Goal: Task Accomplishment & Management: Complete application form

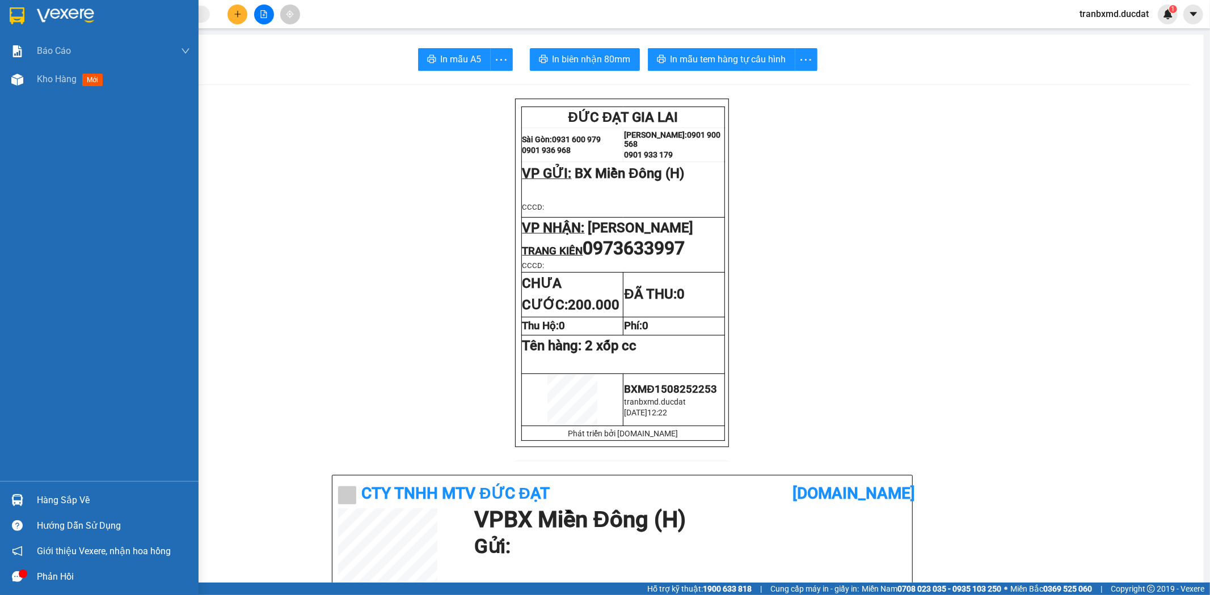
click at [44, 94] on div "Báo cáo Doanh số tạo đơn theo VP gửi (nhân viên) Kho hàng mới" at bounding box center [99, 259] width 198 height 445
click at [47, 83] on span "Kho hàng" at bounding box center [57, 79] width 40 height 11
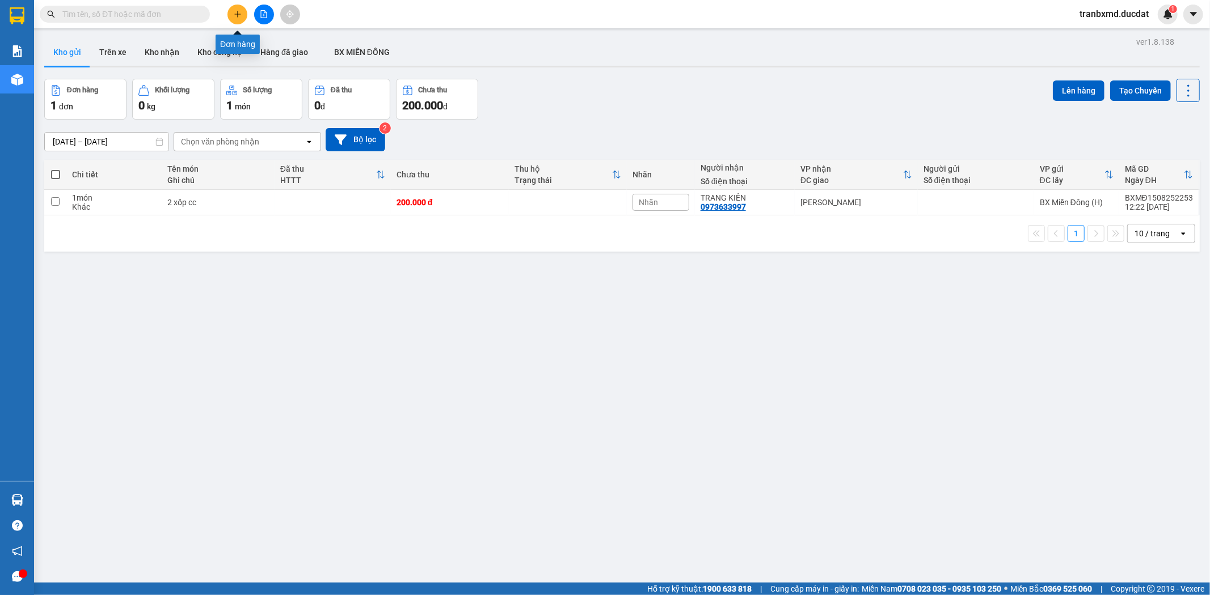
click at [226, 7] on div at bounding box center [263, 15] width 85 height 20
click at [240, 15] on icon "plus" at bounding box center [238, 14] width 8 height 8
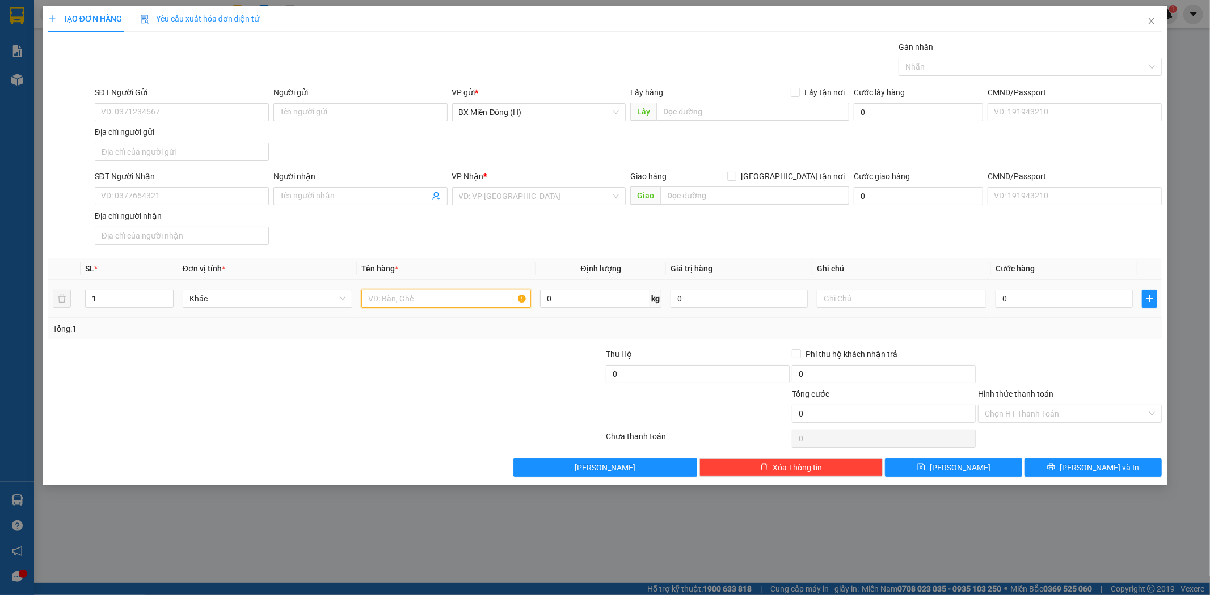
click at [419, 298] on input "text" at bounding box center [446, 299] width 170 height 18
type input "1 tủ am+ 1"
click at [1152, 15] on span "Close" at bounding box center [1151, 22] width 32 height 32
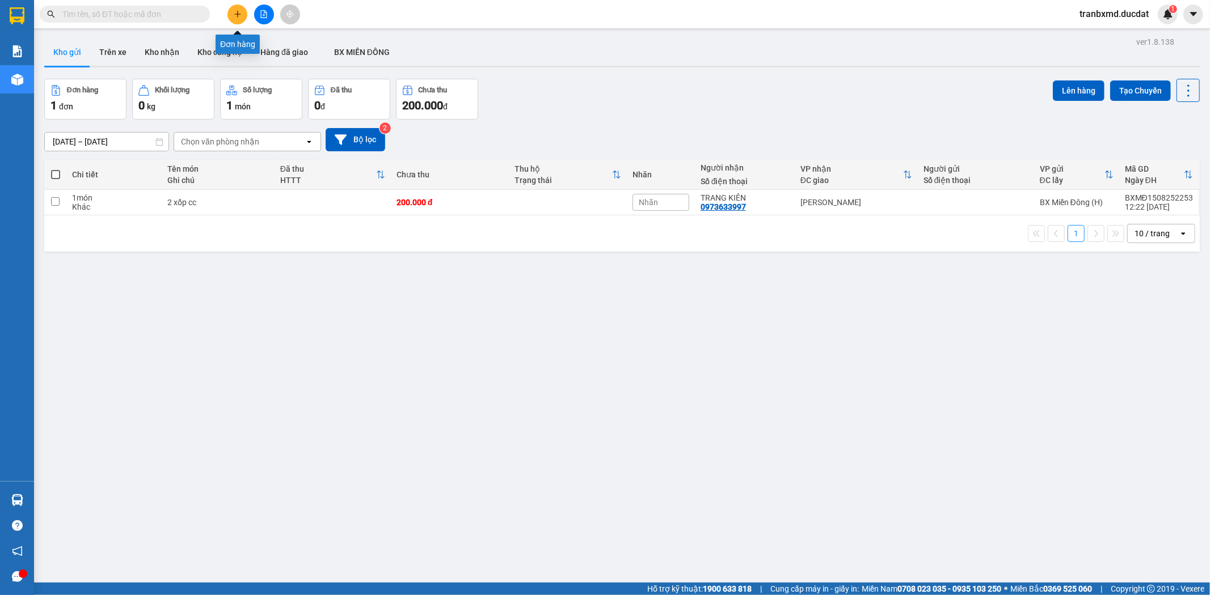
click at [231, 17] on button at bounding box center [237, 15] width 20 height 20
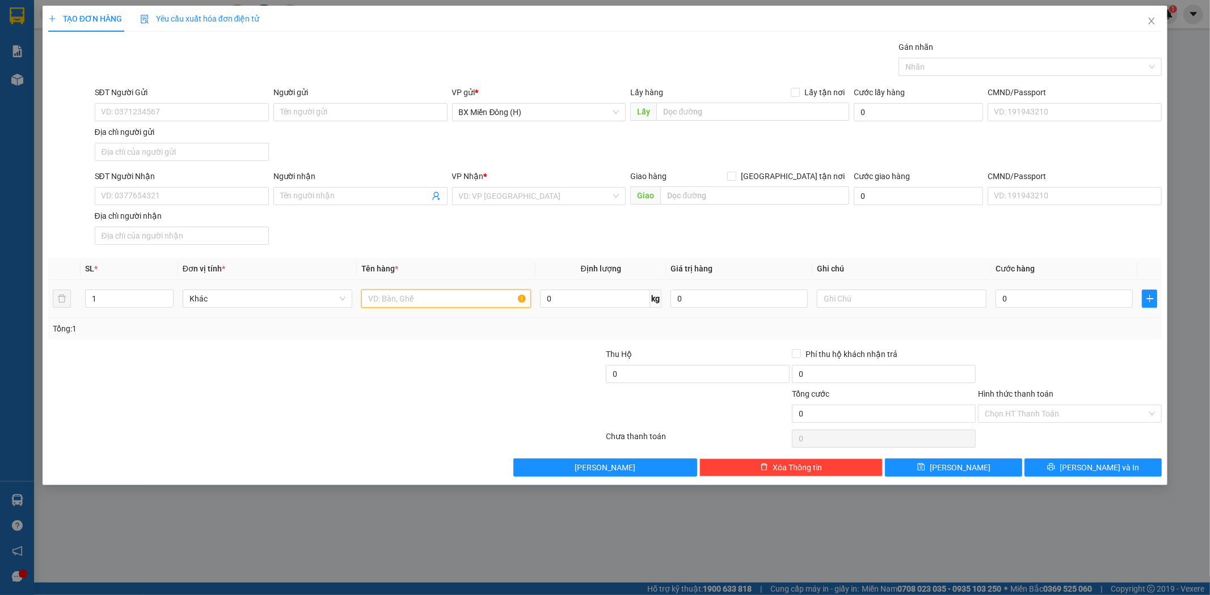
click at [387, 301] on input "text" at bounding box center [446, 299] width 170 height 18
type input "1 tủ"
click at [1144, 20] on span "Close" at bounding box center [1151, 22] width 32 height 32
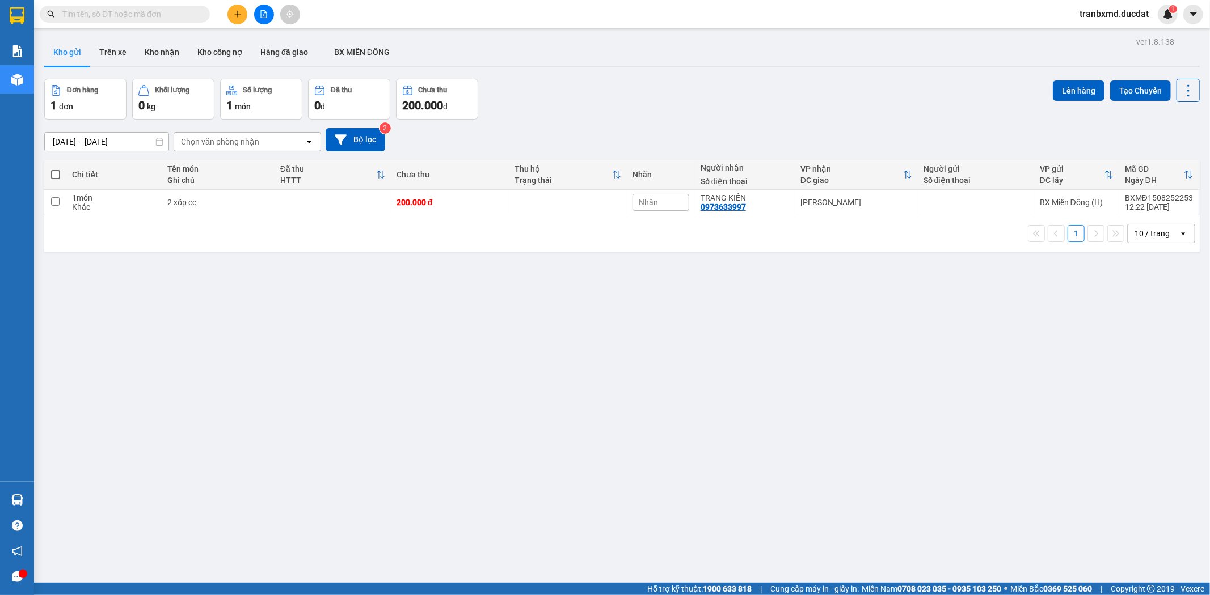
click at [238, 15] on icon "plus" at bounding box center [238, 14] width 8 height 8
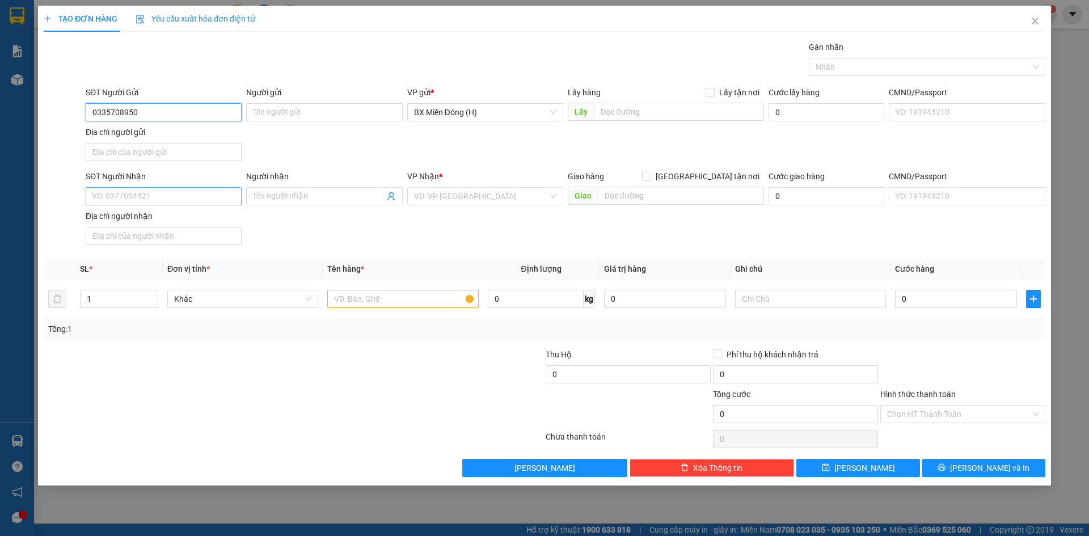
type input "0335708950"
click at [145, 197] on input "SĐT Người Nhận" at bounding box center [164, 196] width 156 height 18
type input "0779991907"
click at [453, 185] on div "VP Nhận *" at bounding box center [485, 178] width 156 height 17
click at [447, 200] on input "search" at bounding box center [481, 196] width 134 height 17
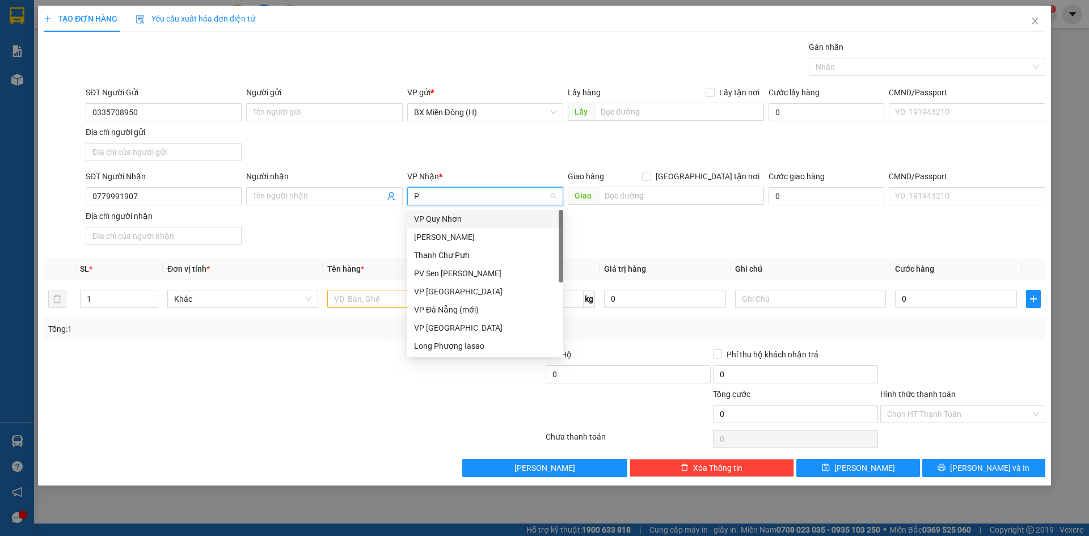
type input "PD"
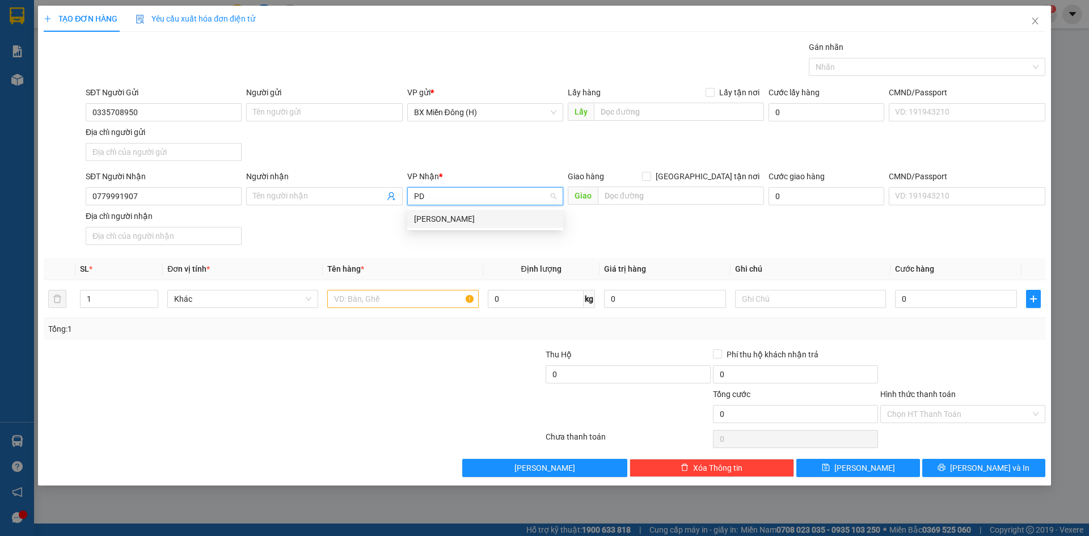
click at [455, 225] on div "[PERSON_NAME]" at bounding box center [485, 219] width 156 height 18
click at [419, 310] on td at bounding box center [403, 299] width 160 height 38
click at [420, 301] on input "text" at bounding box center [402, 299] width 151 height 18
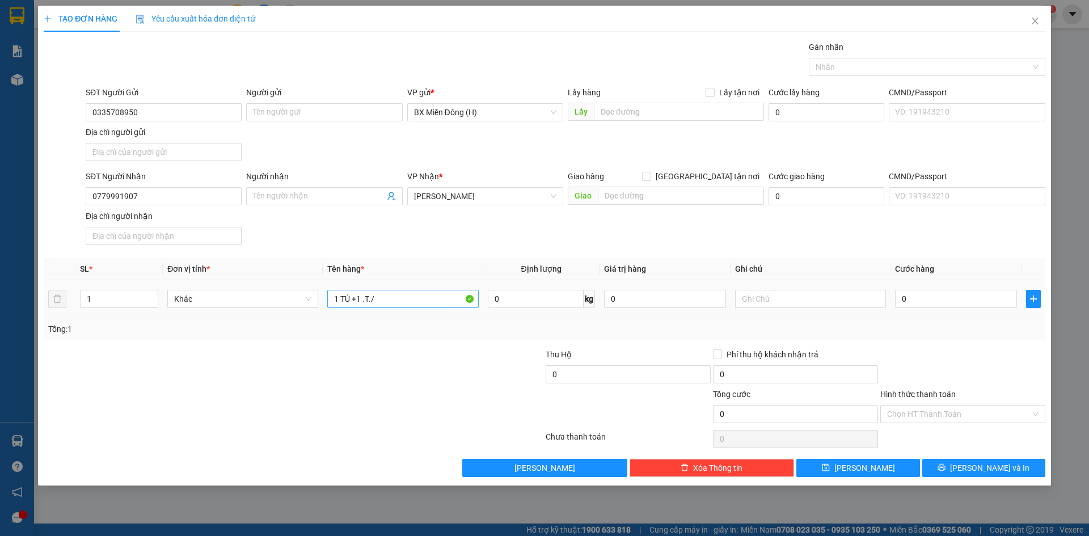
drag, startPoint x: 409, startPoint y: 308, endPoint x: 427, endPoint y: 295, distance: 21.9
click at [424, 302] on div "1 TỦ +1 .T./" at bounding box center [402, 299] width 151 height 23
drag, startPoint x: 427, startPoint y: 295, endPoint x: 226, endPoint y: 299, distance: 200.8
click at [226, 299] on tr "1 Khác 1 TỦ +1 .T./ 0 kg 0 0" at bounding box center [544, 299] width 1001 height 38
type input "1 TỦ +1 T/G"
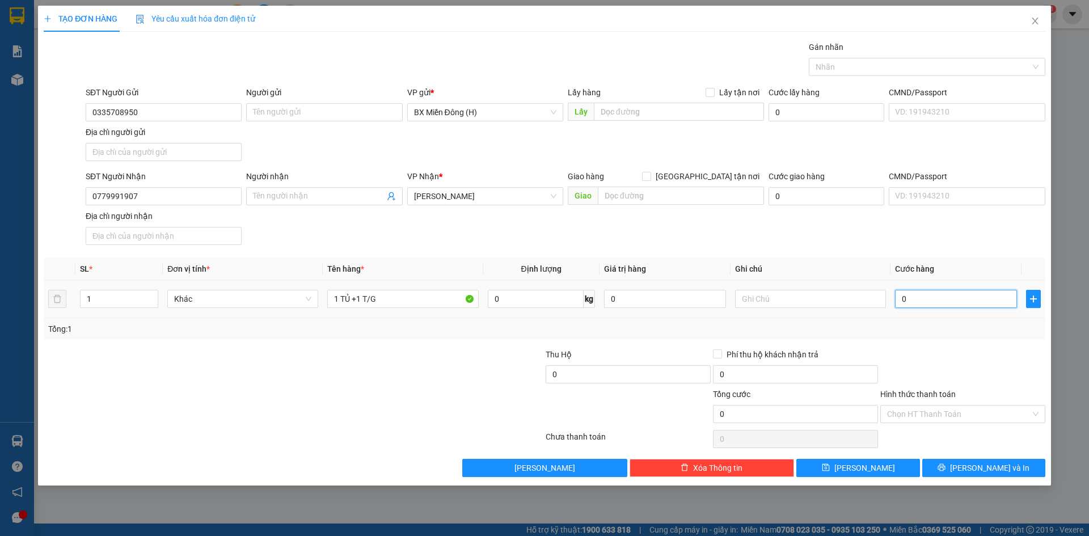
click at [915, 294] on input "0" at bounding box center [956, 299] width 122 height 18
click at [995, 363] on div at bounding box center [962, 368] width 167 height 40
click at [988, 466] on span "Lưu và In" at bounding box center [989, 468] width 79 height 12
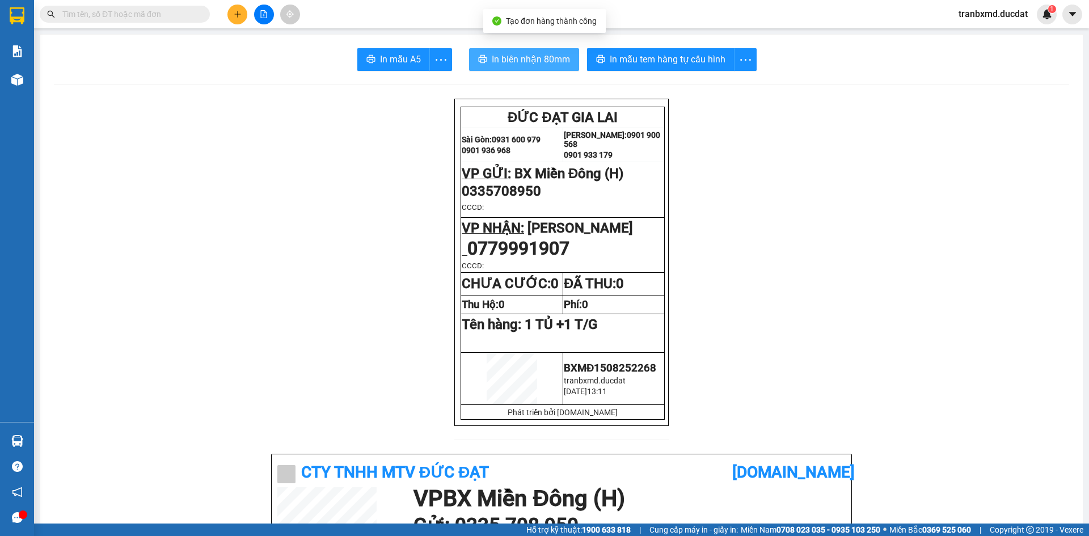
click at [522, 53] on span "In biên nhận 80mm" at bounding box center [531, 59] width 78 height 14
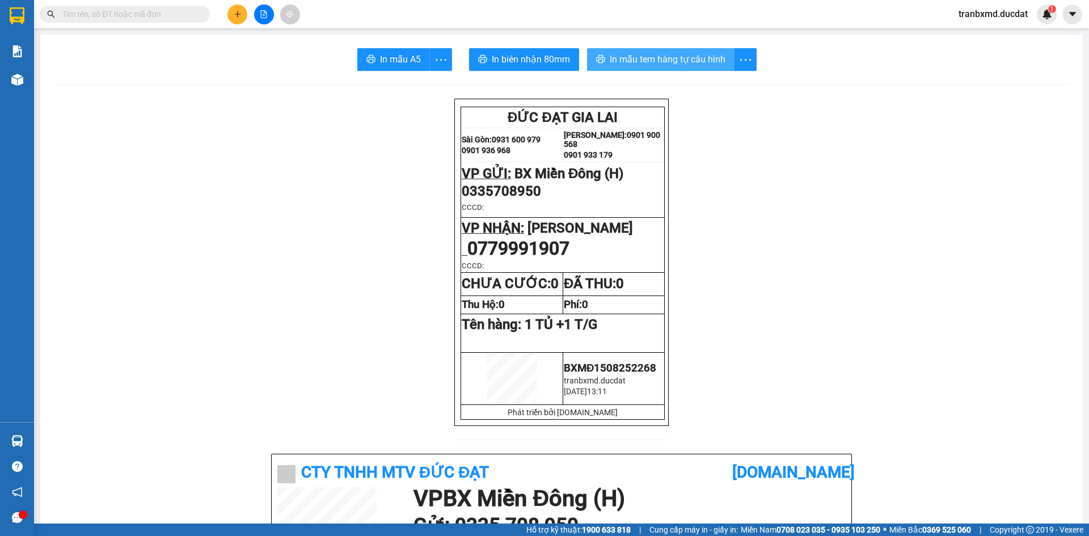
click at [695, 57] on span "In mẫu tem hàng tự cấu hình" at bounding box center [668, 59] width 116 height 14
click at [150, 1] on div "Kết quả tìm kiếm ( 0 ) Bộ lọc No Data tranbxmd.ducdat 1" at bounding box center [544, 14] width 1089 height 28
click at [141, 13] on input "text" at bounding box center [129, 14] width 134 height 12
type input "X"
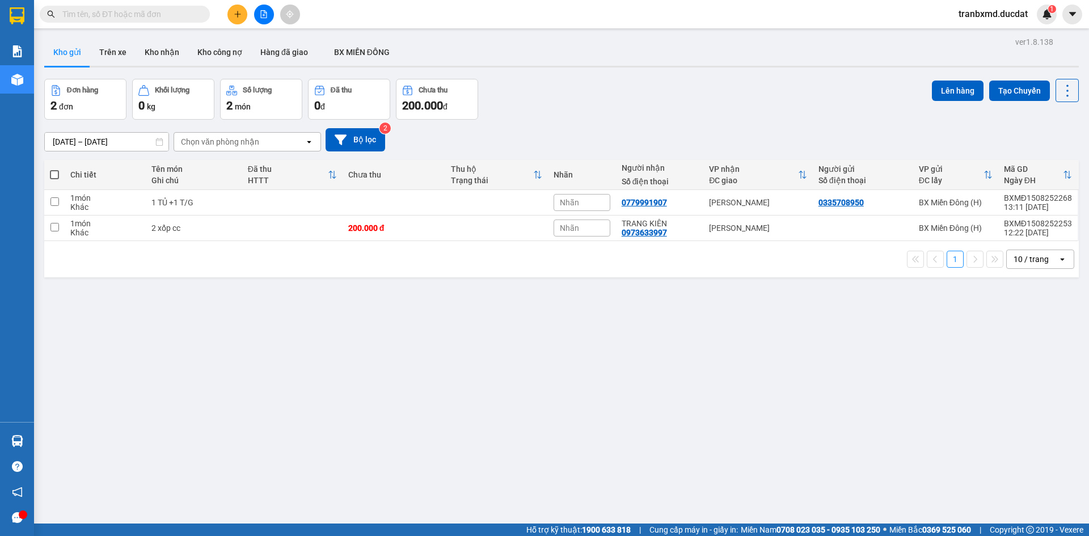
click at [242, 17] on button at bounding box center [237, 15] width 20 height 20
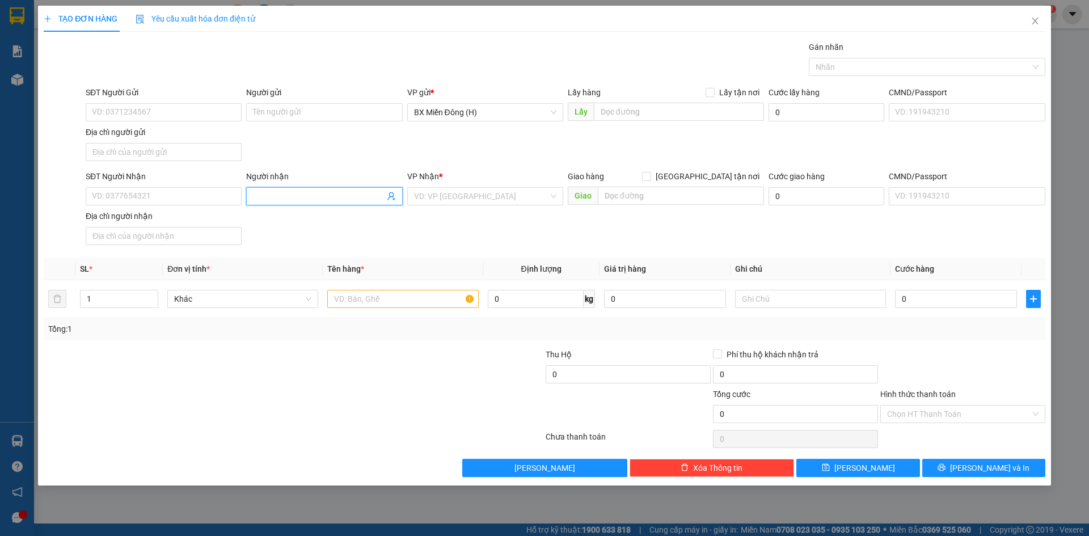
click at [290, 201] on span at bounding box center [324, 196] width 156 height 18
type input "ccv"
drag, startPoint x: 379, startPoint y: 309, endPoint x: 381, endPoint y: 302, distance: 7.6
click at [379, 303] on div at bounding box center [402, 299] width 151 height 23
click at [383, 297] on input "text" at bounding box center [402, 299] width 151 height 18
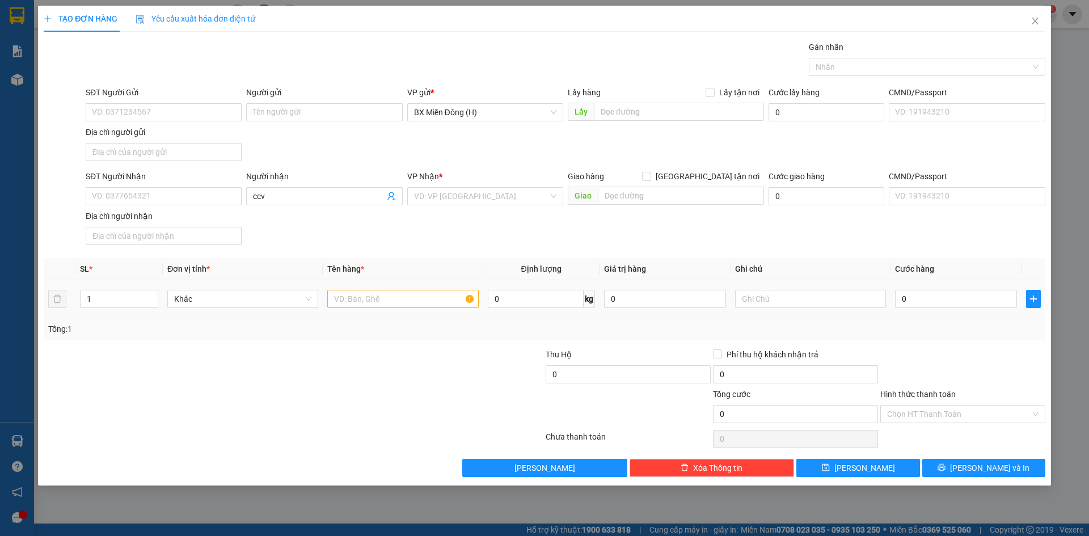
click at [381, 300] on input "text" at bounding box center [402, 299] width 151 height 18
click at [358, 302] on input "text" at bounding box center [402, 299] width 151 height 18
type input "v"
click at [243, 187] on div "SĐT Người Nhận VD: 0377654321 Người nhận ccv ccv VP Nhận * VD: VP Sài Gòn Giao …" at bounding box center [565, 209] width 964 height 79
type input "v"
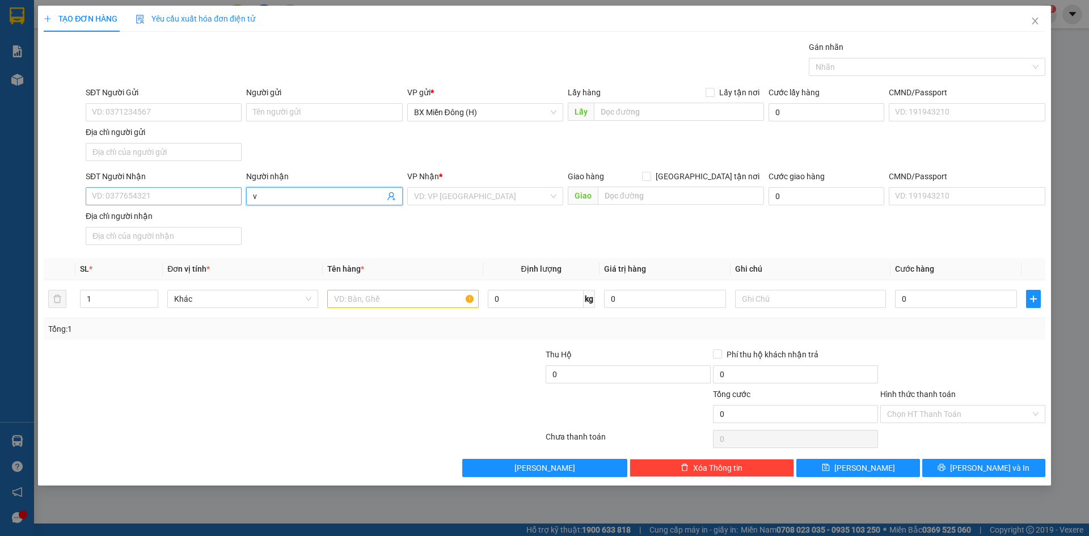
drag, startPoint x: 291, startPoint y: 195, endPoint x: 238, endPoint y: 201, distance: 53.7
click at [238, 201] on div "SĐT Người Nhận VD: 0377654321 Người nhận v v VP Nhận * VD: VP Sài Gòn Giao hàng…" at bounding box center [565, 209] width 964 height 79
click at [1030, 20] on icon "close" at bounding box center [1034, 20] width 9 height 9
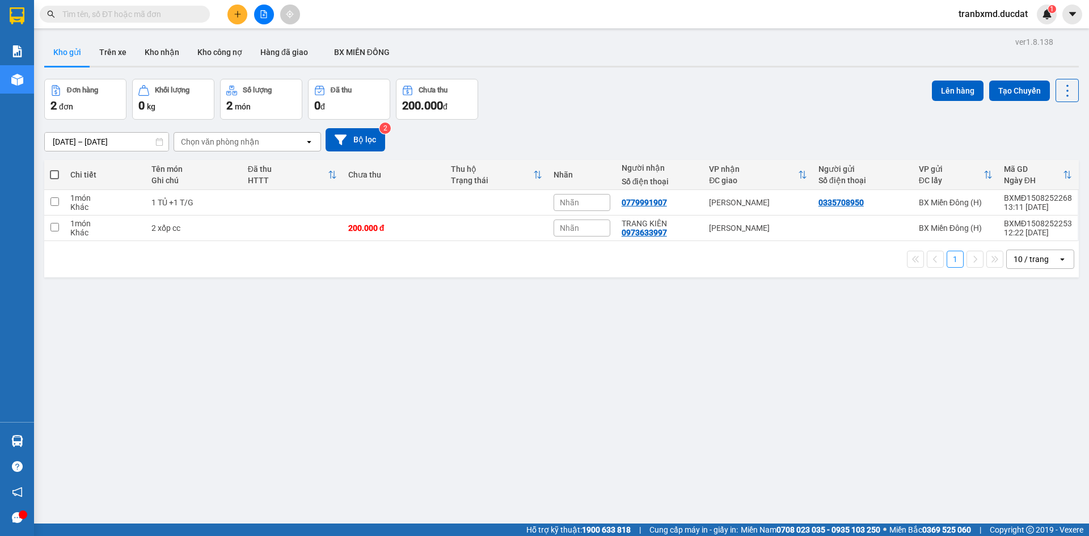
click at [223, 11] on div at bounding box center [263, 15] width 85 height 20
click at [230, 11] on button at bounding box center [237, 15] width 20 height 20
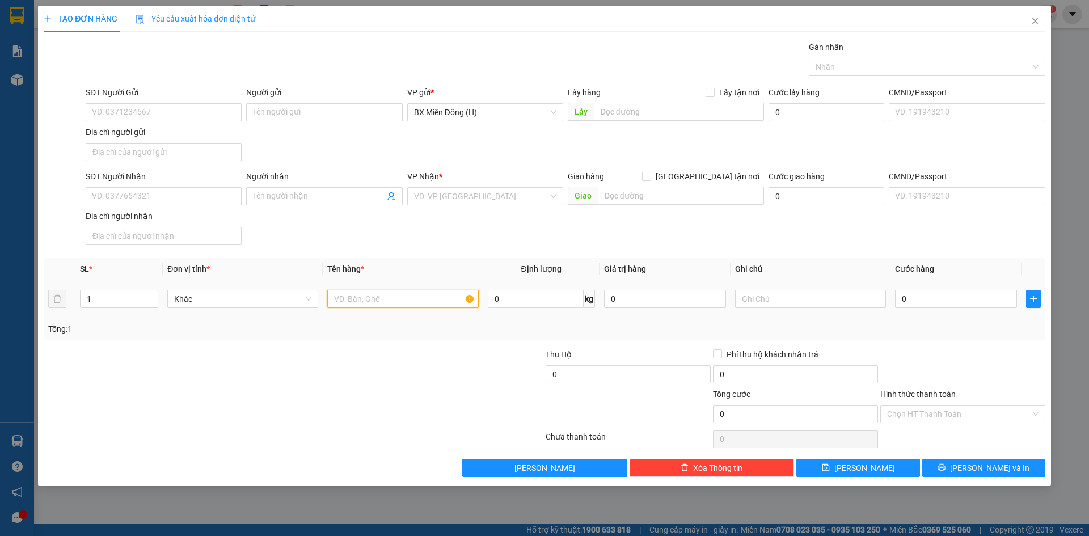
click at [336, 303] on input "text" at bounding box center [402, 299] width 151 height 18
type input "1 KIỆN XE ĐẨY EM BÉ"
click at [200, 96] on div "SĐT Người Gửi" at bounding box center [164, 92] width 156 height 12
click at [200, 103] on input "SĐT Người Gửi" at bounding box center [164, 112] width 156 height 18
click at [199, 111] on input "SĐT Người Gửi" at bounding box center [164, 112] width 156 height 18
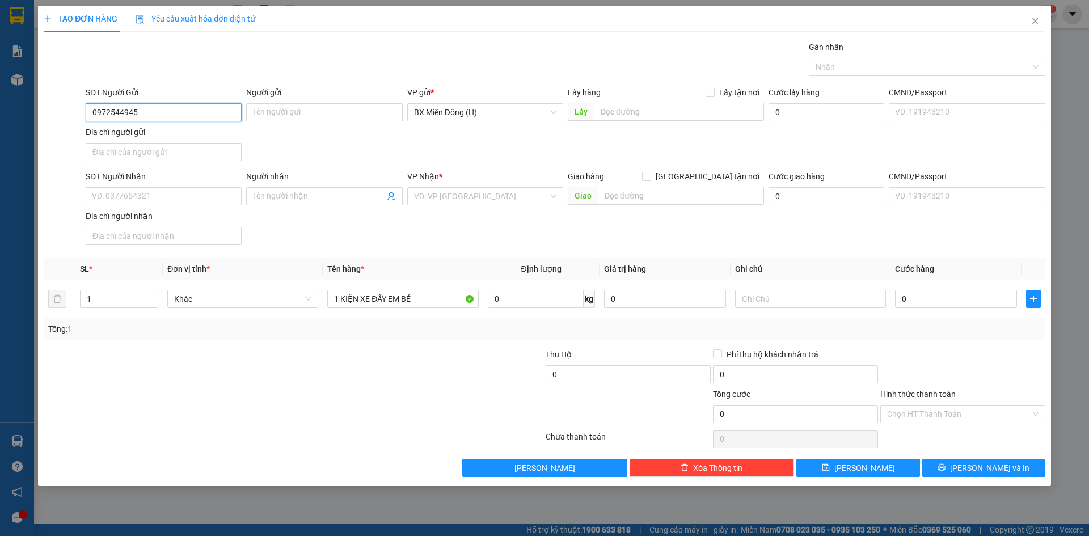
type input "0972544945"
drag, startPoint x: 176, startPoint y: 180, endPoint x: 175, endPoint y: 198, distance: 17.7
click at [176, 183] on div "SĐT Người Nhận" at bounding box center [164, 178] width 156 height 17
click at [175, 198] on input "SĐT Người Nhận" at bounding box center [164, 196] width 156 height 18
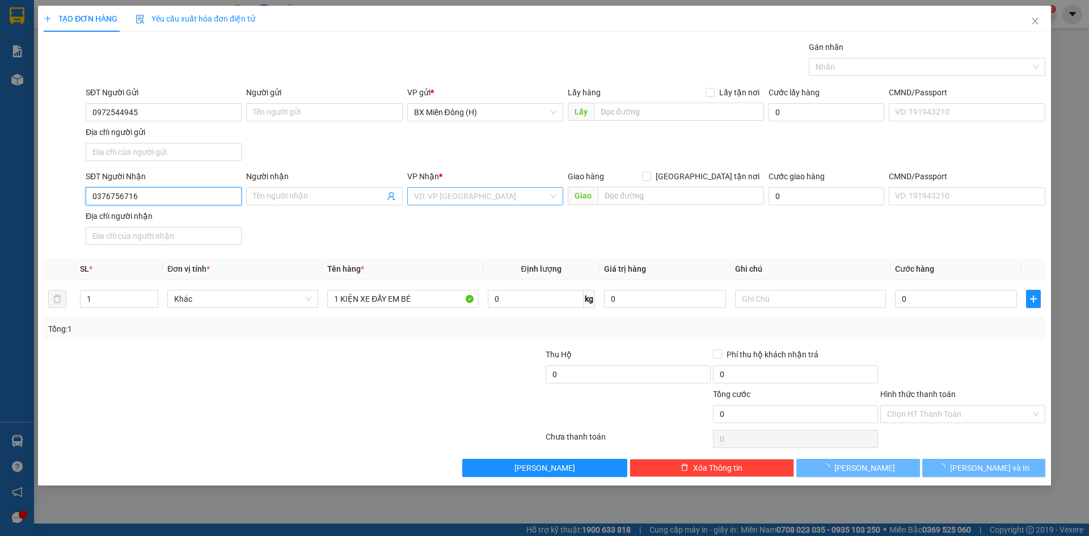
type input "0376756716"
click at [475, 197] on input "search" at bounding box center [481, 196] width 134 height 17
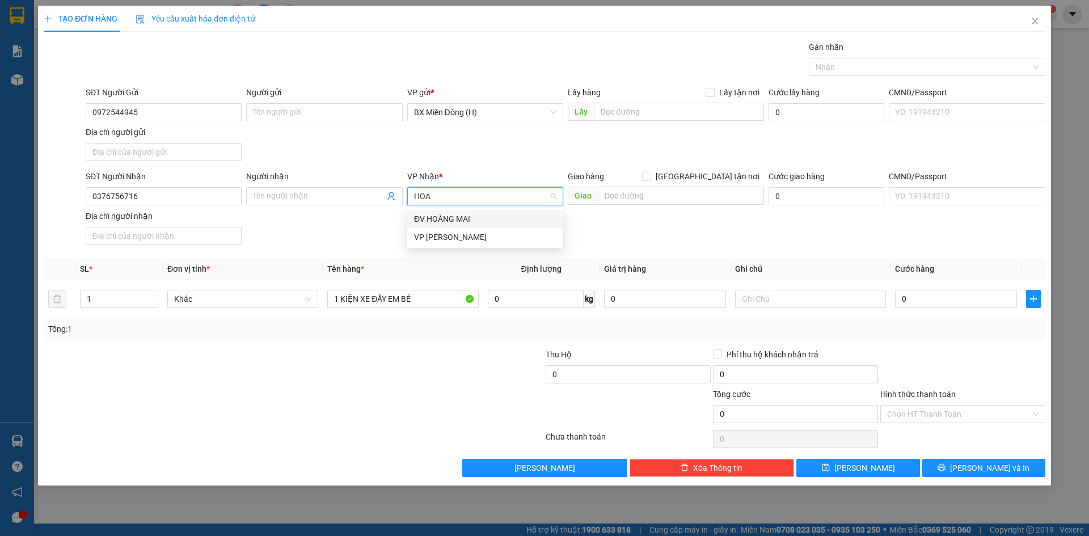
type input "HÒA"
click at [467, 236] on div "VP Hòa Lệ Chí" at bounding box center [485, 237] width 142 height 12
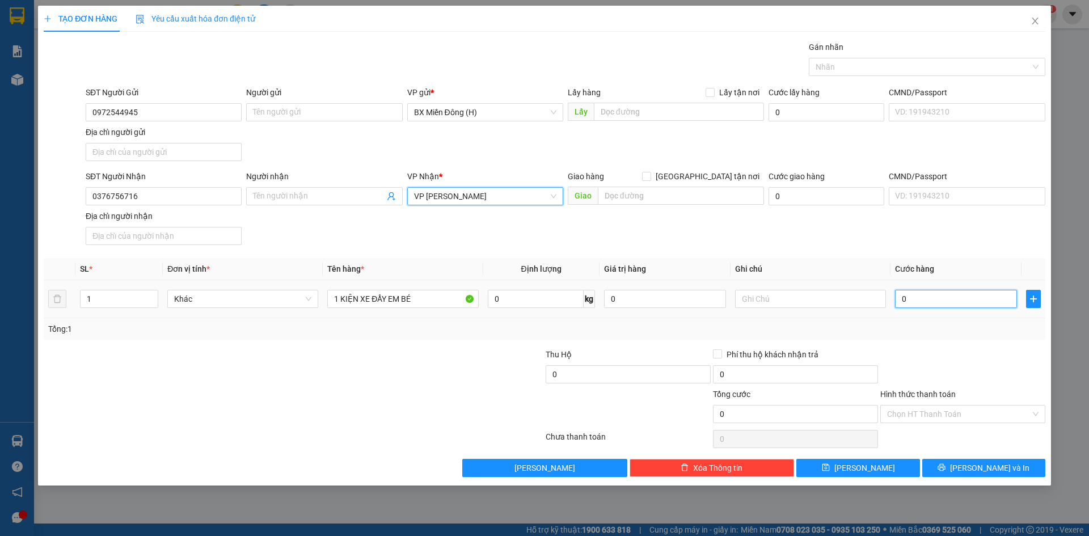
click at [941, 299] on input "0" at bounding box center [956, 299] width 122 height 18
type input "006"
type input "6"
type input "0.060"
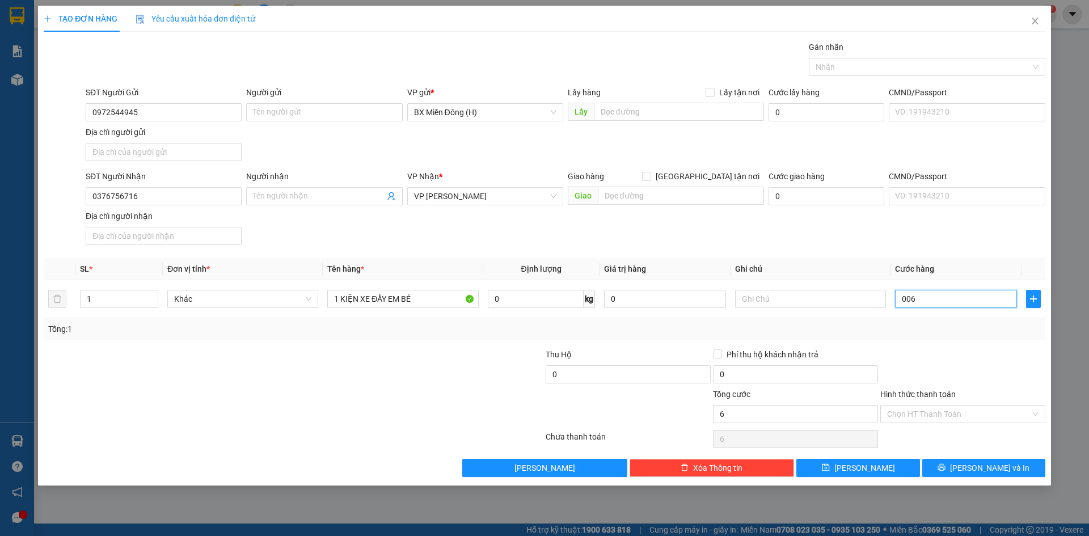
type input "60"
type input "60.000"
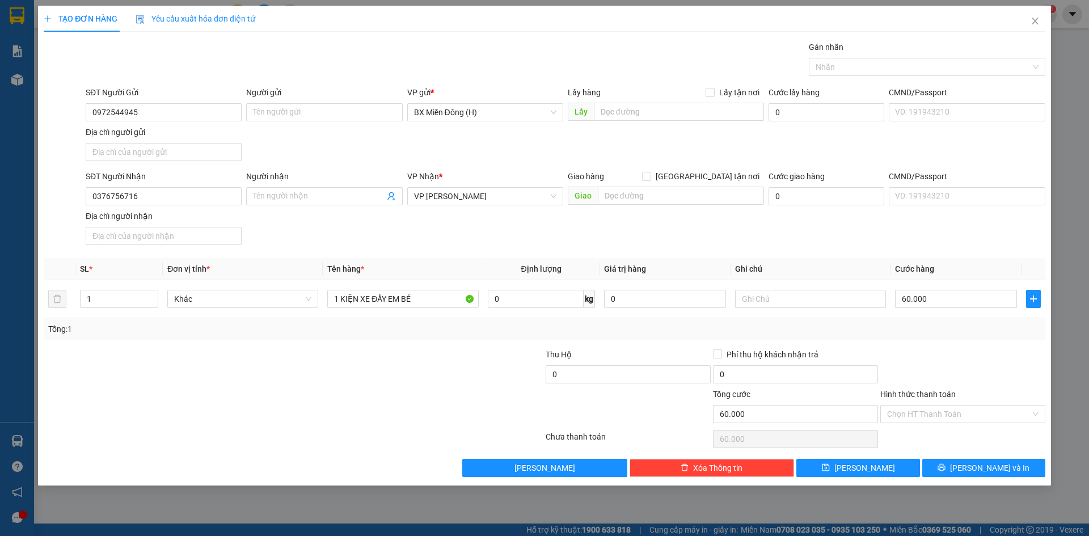
click at [932, 343] on div "Transit Pickup Surcharge Ids Transit Deliver Surcharge Ids Transit Deliver Surc…" at bounding box center [544, 259] width 1001 height 436
click at [960, 464] on button "[PERSON_NAME] và In" at bounding box center [983, 468] width 123 height 18
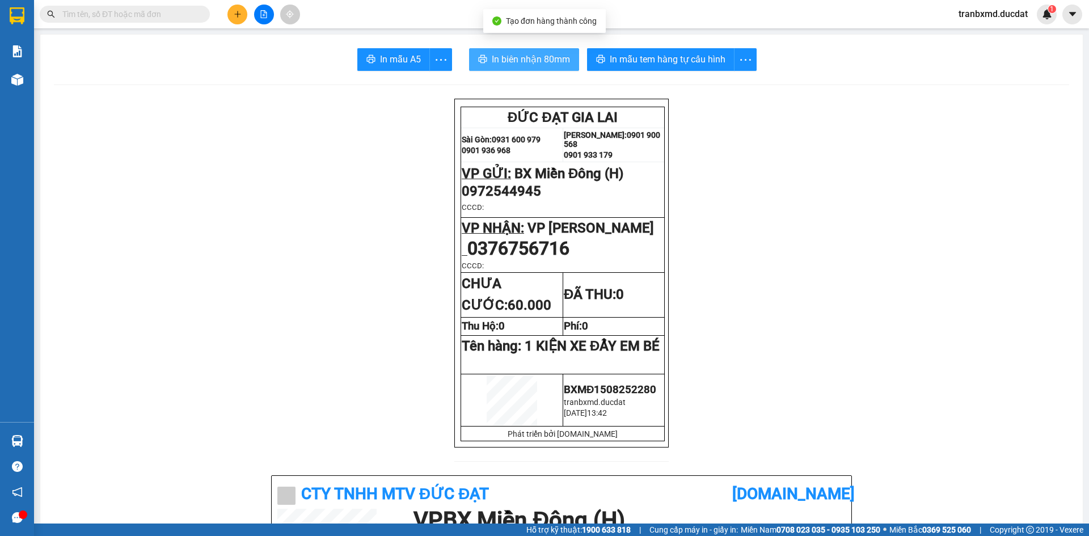
click at [552, 57] on span "In biên nhận 80mm" at bounding box center [531, 59] width 78 height 14
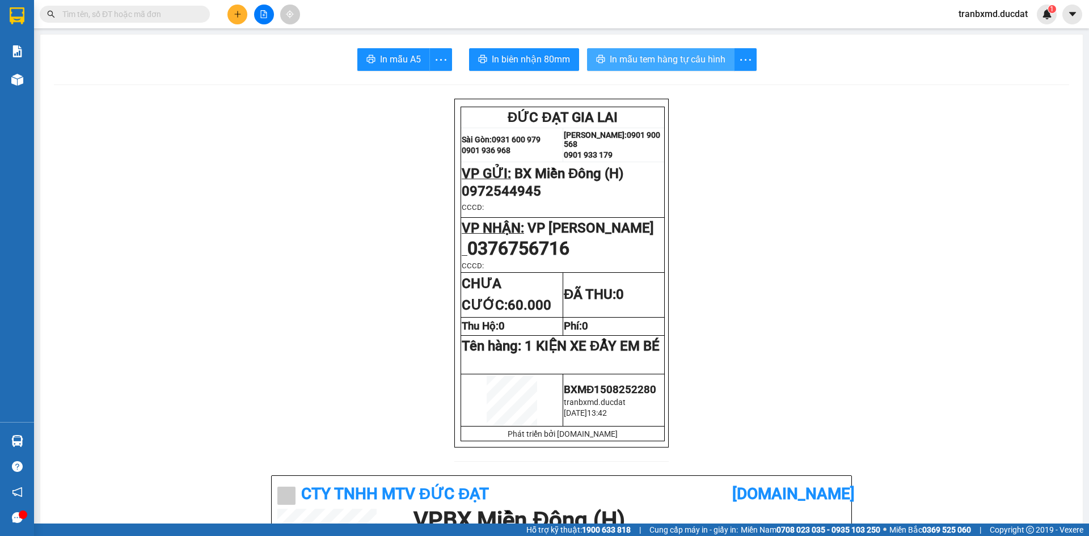
click at [678, 52] on button "In mẫu tem hàng tự cấu hình" at bounding box center [660, 59] width 147 height 23
click at [243, 13] on button at bounding box center [237, 15] width 20 height 20
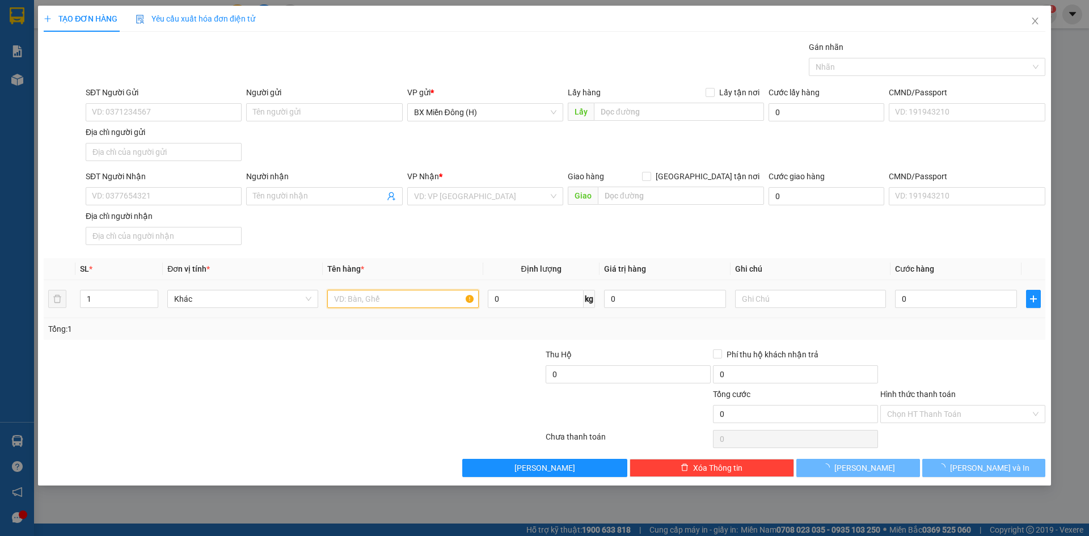
click at [360, 297] on input "text" at bounding box center [402, 299] width 151 height 18
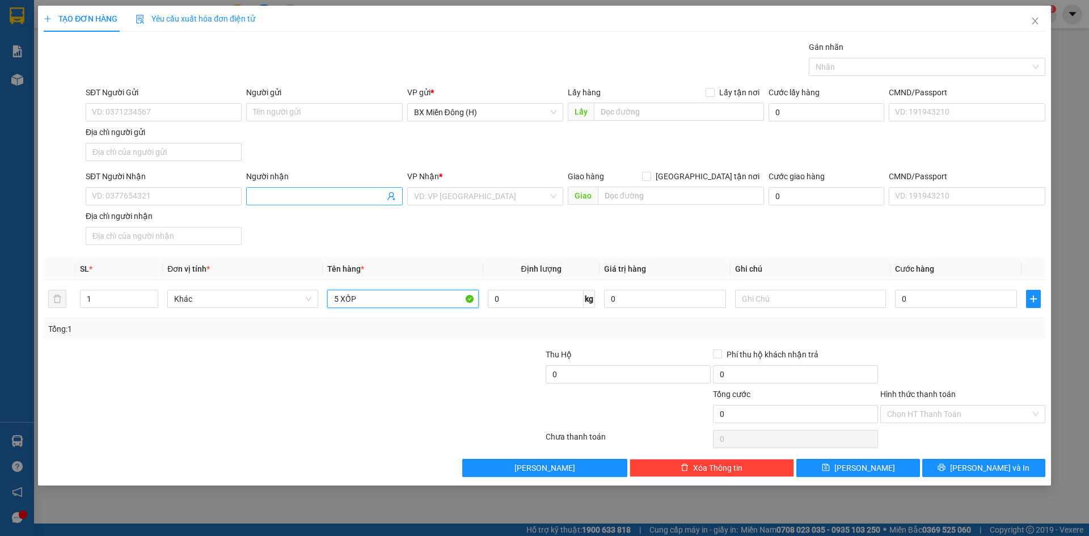
type input "5 XỐP"
click at [315, 195] on input "Người nhận" at bounding box center [318, 196] width 131 height 12
type input "Y"
type input "TRANG KIÊN"
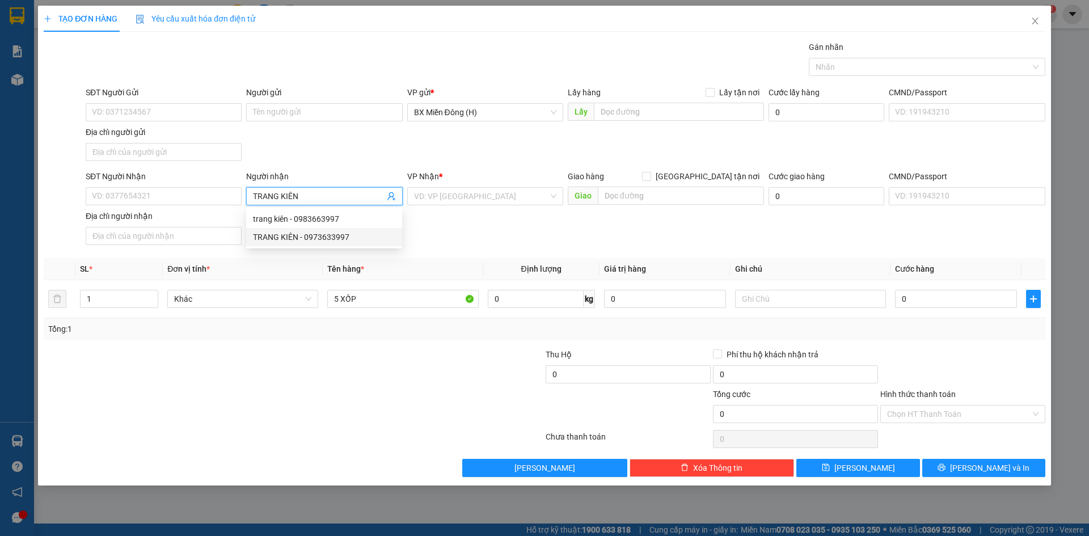
click at [340, 242] on div "TRANG KIÊN - 0973633997" at bounding box center [324, 237] width 142 height 12
type input "0973633997"
type input "TRANG KIÊN"
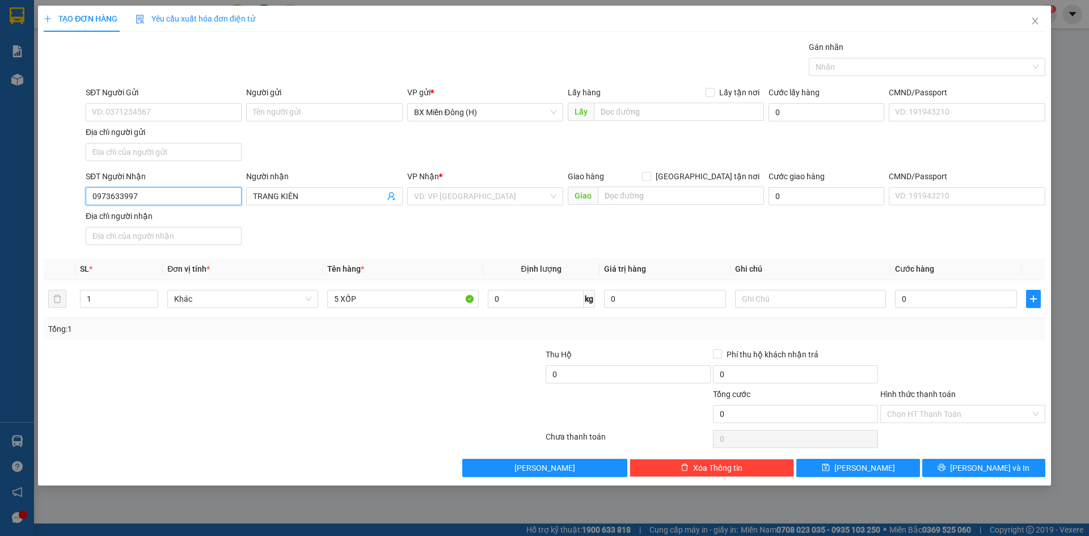
click at [209, 195] on input "0973633997" at bounding box center [164, 196] width 156 height 18
click at [198, 215] on div "0973633997 - TRANG KIÊN" at bounding box center [164, 219] width 156 height 18
type input "0973633997"
click at [928, 295] on input "0" at bounding box center [956, 299] width 122 height 18
type input "004"
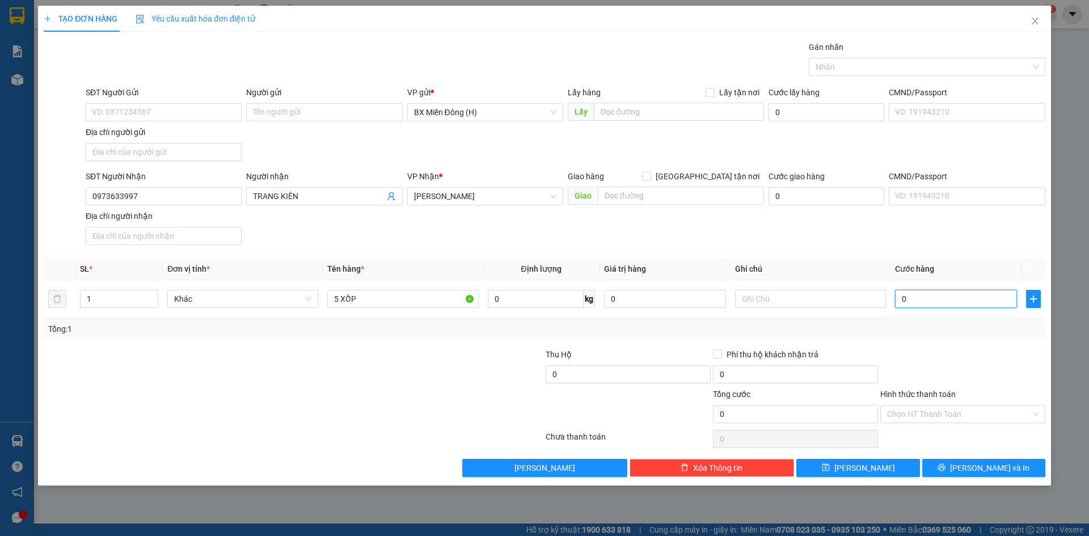
type input "4"
type input "0.045"
type input "45"
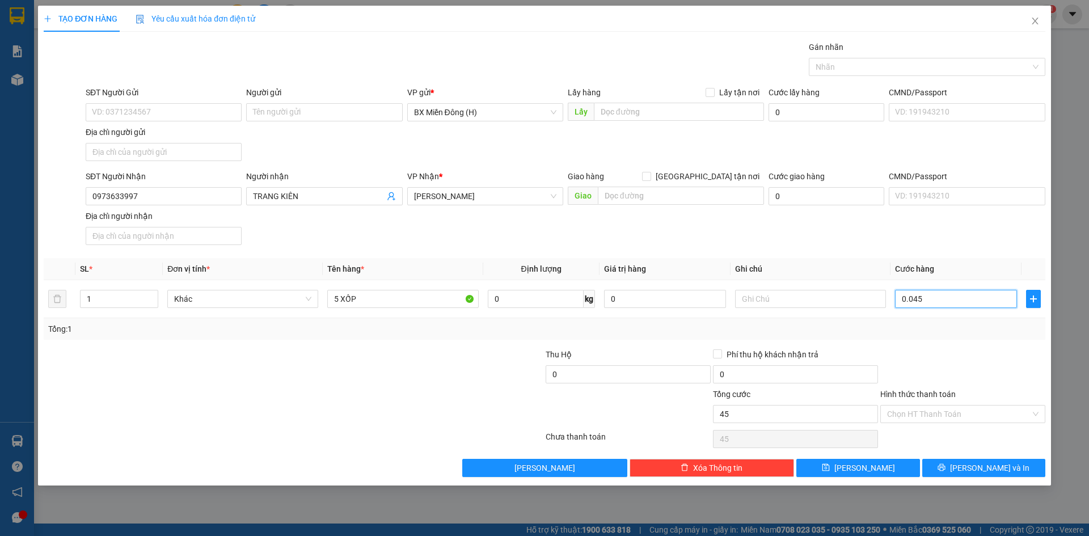
type input "00.450"
type input "450"
type input "00.450"
type input "450"
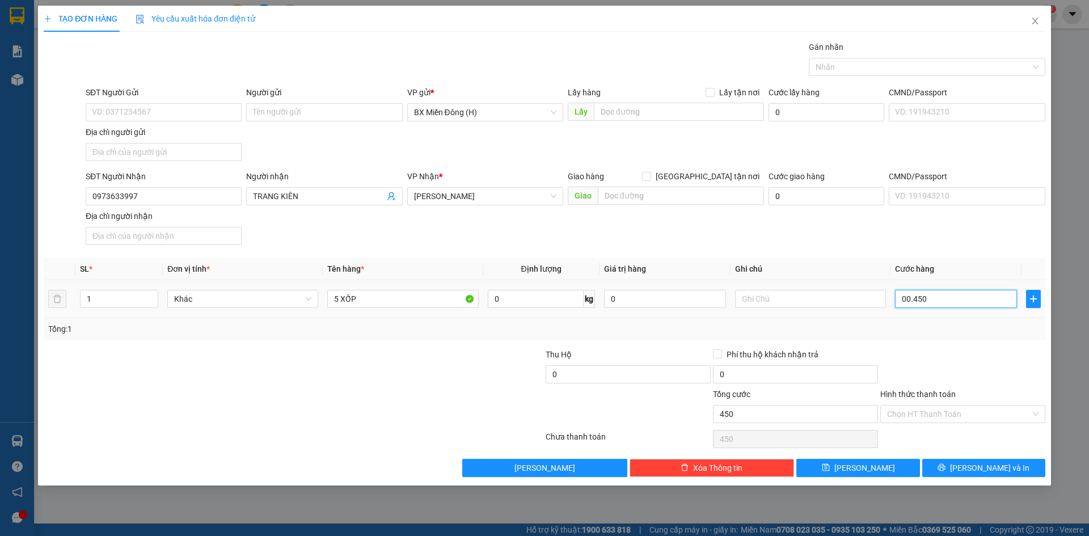
type input "450"
click at [932, 301] on input "00.450" at bounding box center [956, 299] width 122 height 18
drag, startPoint x: 932, startPoint y: 301, endPoint x: 857, endPoint y: 289, distance: 75.8
click at [872, 293] on tr "1 Khác 5 XỐP 0 kg 0 00.450" at bounding box center [544, 299] width 1001 height 38
type input "4"
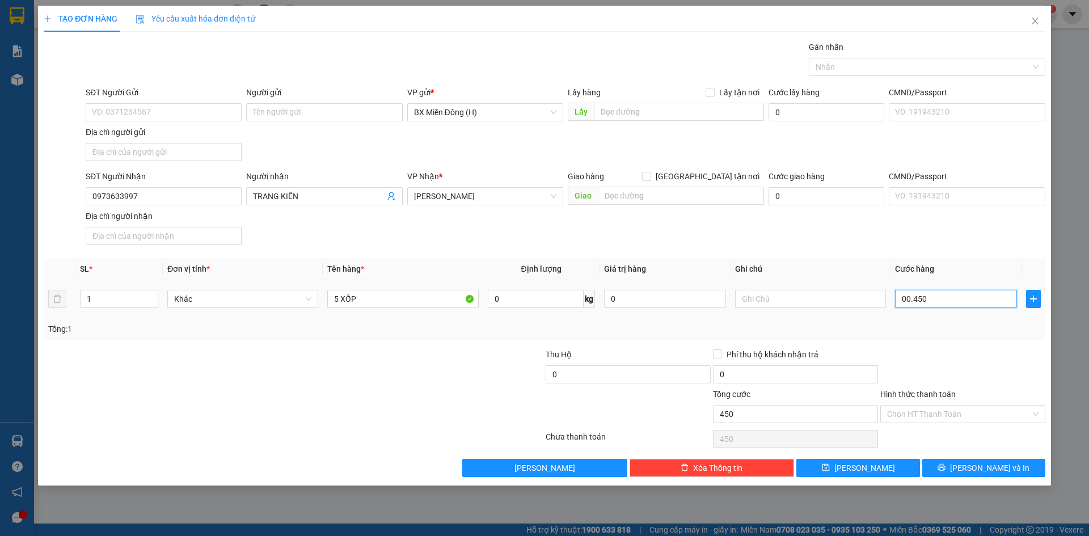
type input "4"
type input "40"
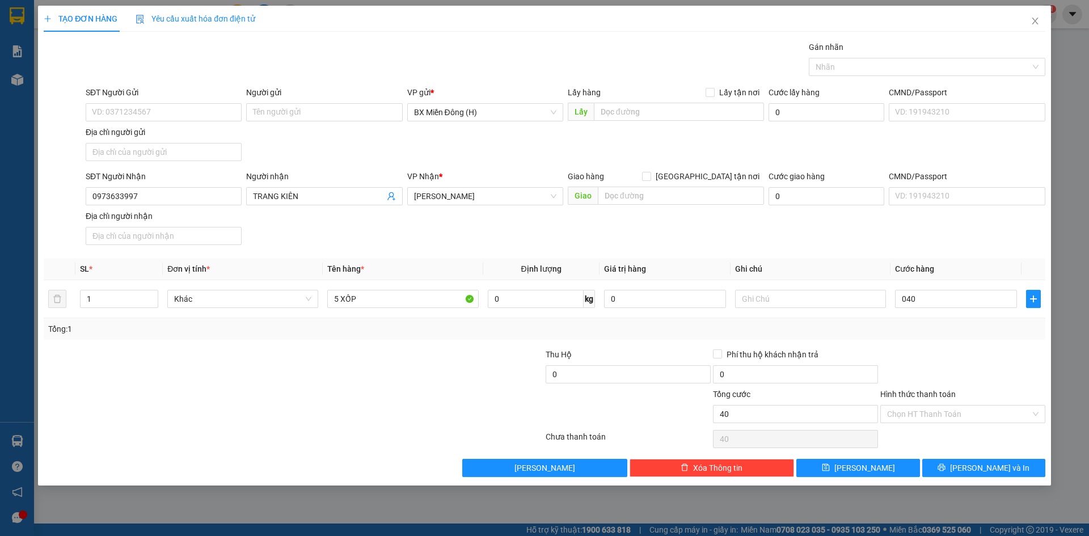
type input "40.000"
click at [967, 344] on div "Transit Pickup Surcharge Ids Transit Deliver Surcharge Ids Transit Deliver Surc…" at bounding box center [544, 259] width 1001 height 436
click at [941, 307] on input "40.000" at bounding box center [956, 299] width 122 height 18
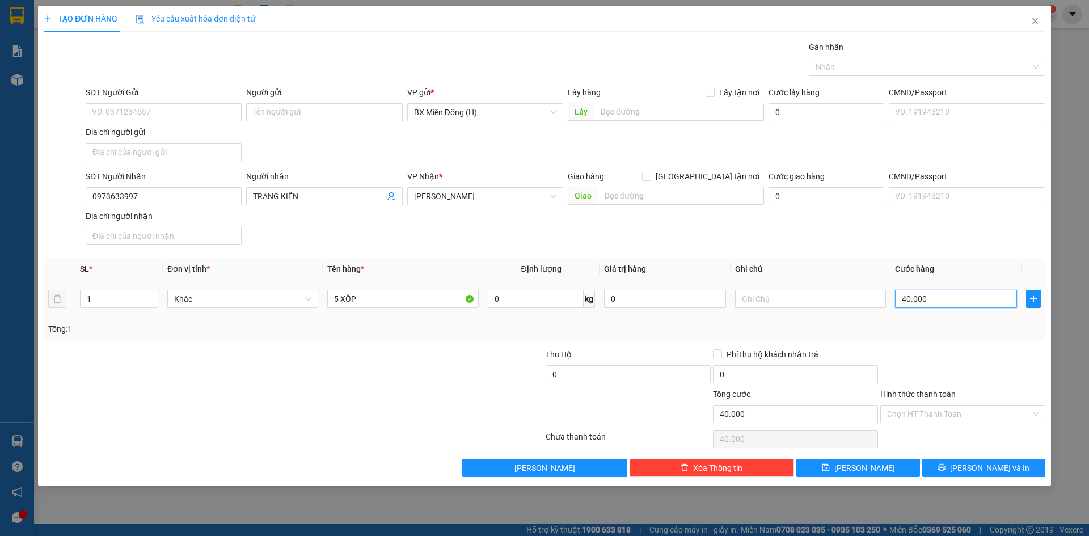
type input "00.004"
type input "4"
type input "0.000.040"
type input "40"
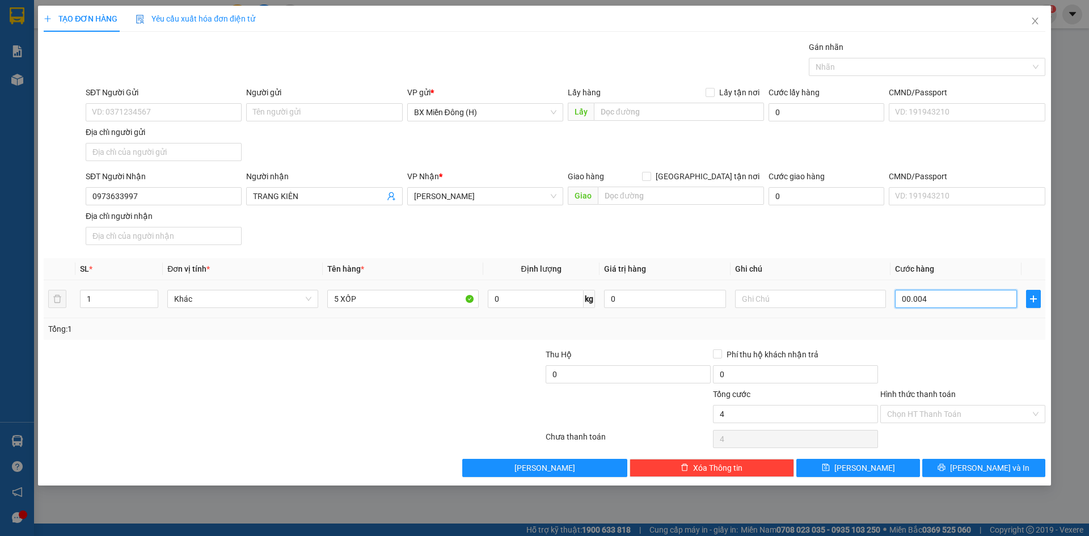
type input "40"
type input "000.000.400"
type input "400"
type input "400.000"
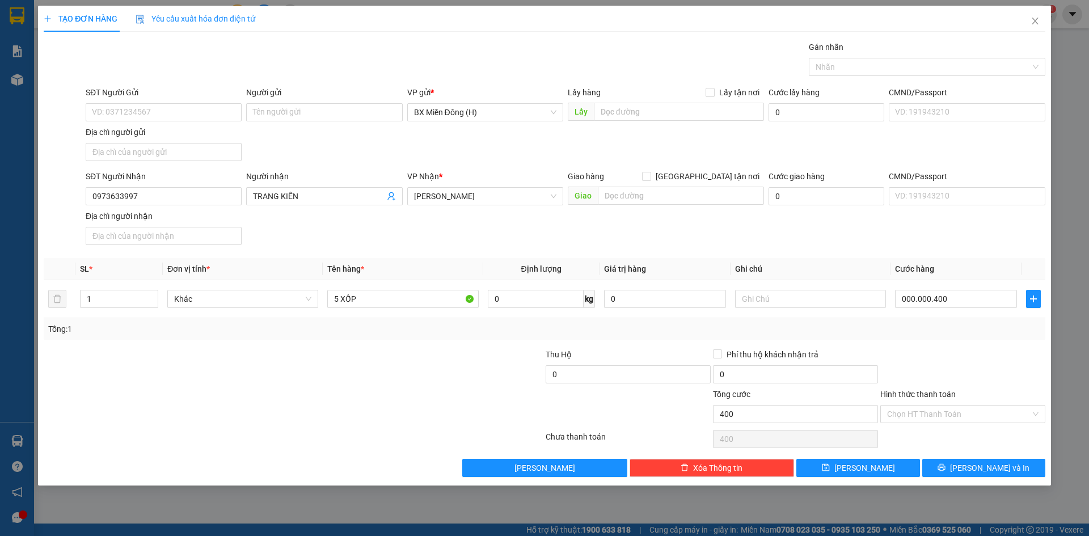
type input "400.000"
click at [949, 343] on div "Transit Pickup Surcharge Ids Transit Deliver Surcharge Ids Transit Deliver Surc…" at bounding box center [544, 259] width 1001 height 436
click at [971, 464] on button "[PERSON_NAME] và In" at bounding box center [983, 468] width 123 height 18
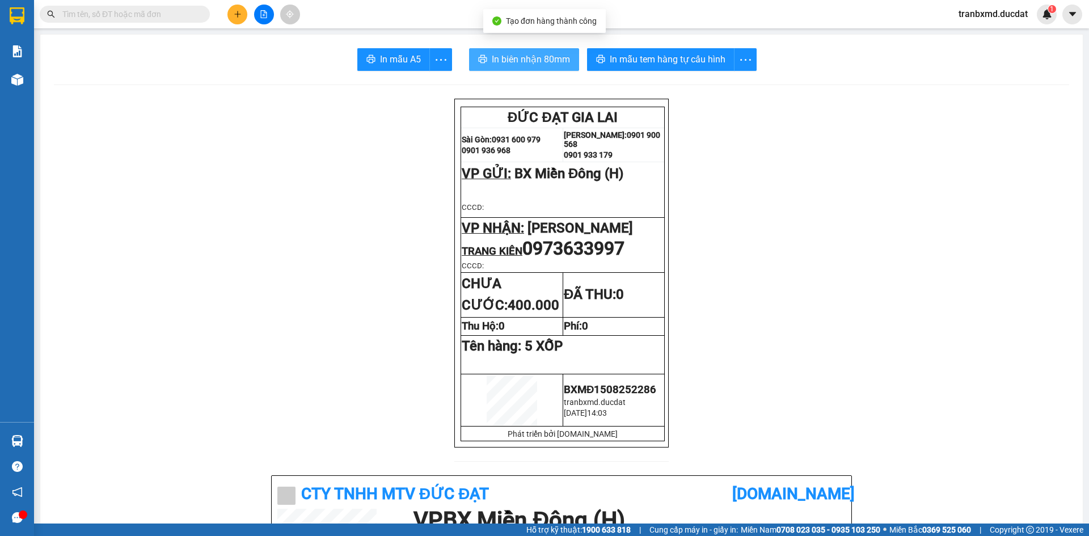
click at [534, 52] on span "In biên nhận 80mm" at bounding box center [531, 59] width 78 height 14
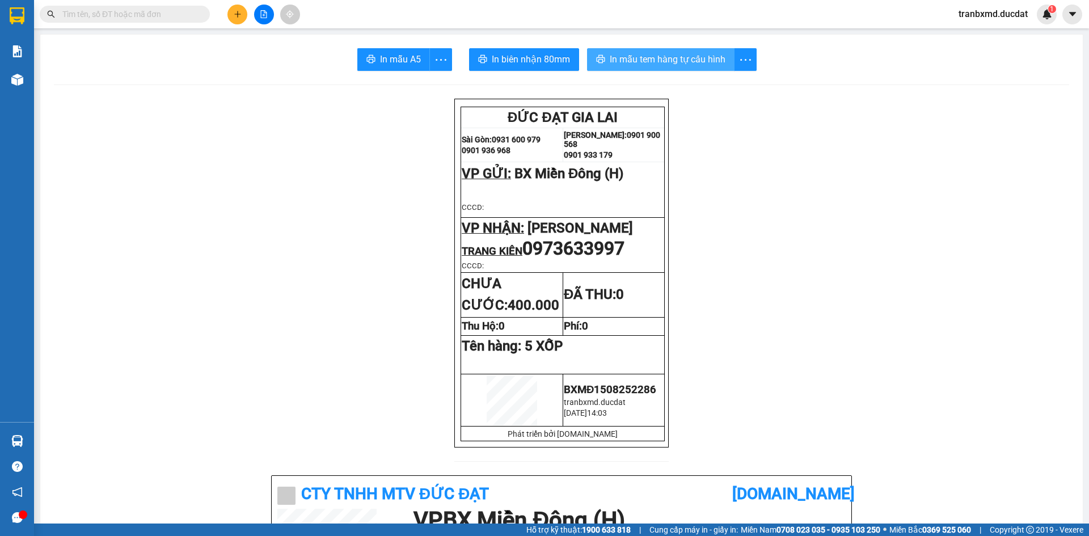
click at [643, 59] on span "In mẫu tem hàng tự cấu hình" at bounding box center [668, 59] width 116 height 14
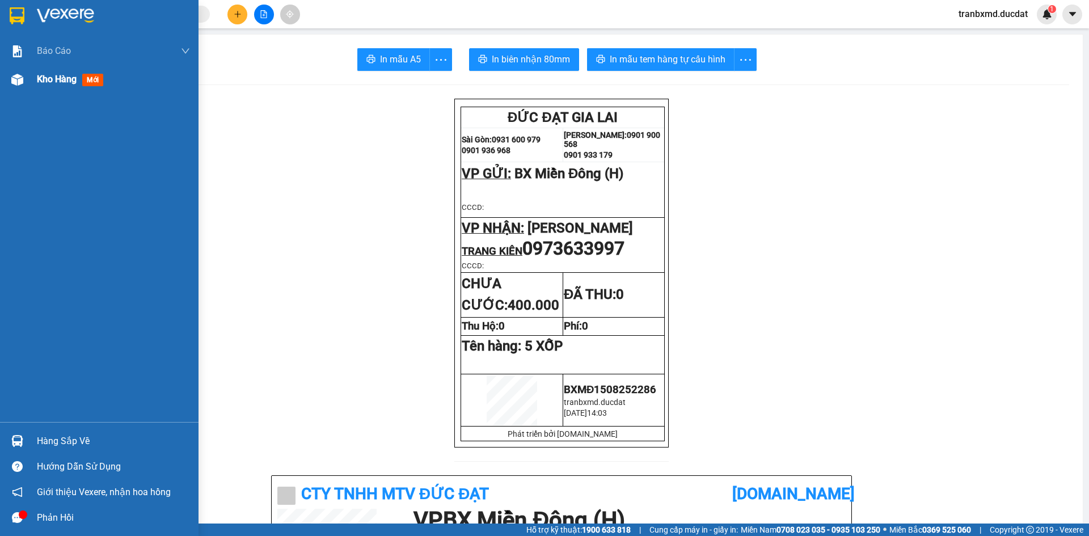
click at [33, 83] on div "Kho hàng mới" at bounding box center [99, 79] width 198 height 28
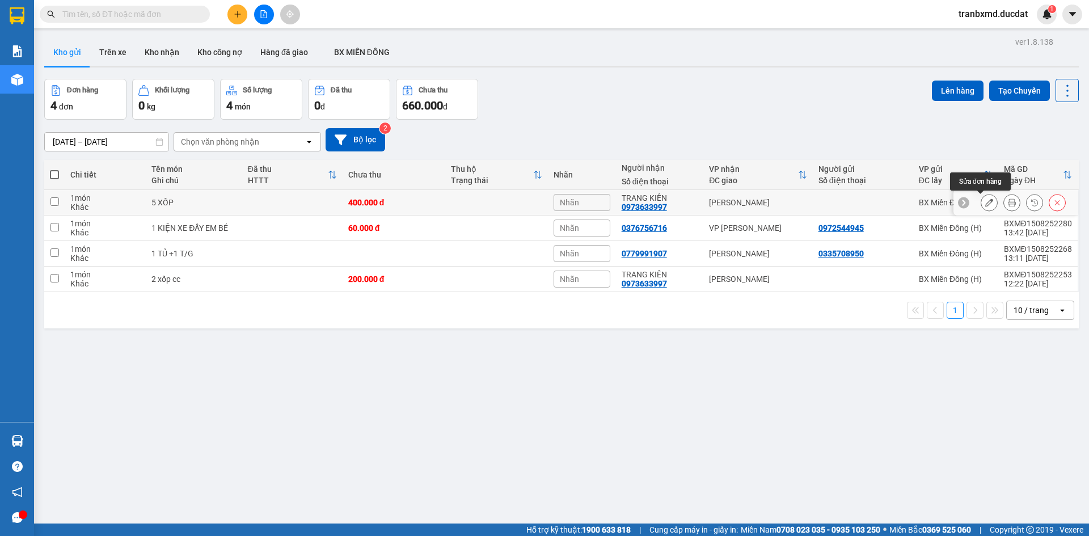
click at [985, 200] on icon at bounding box center [989, 202] width 8 height 8
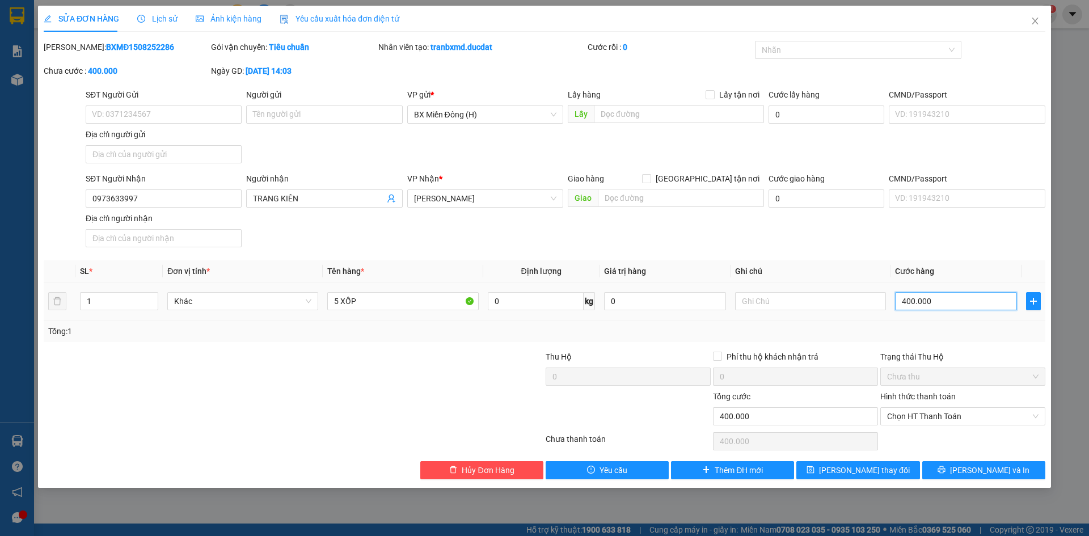
click at [948, 298] on input "400.000" at bounding box center [956, 301] width 122 height 18
click at [1037, 18] on icon "close" at bounding box center [1034, 20] width 9 height 9
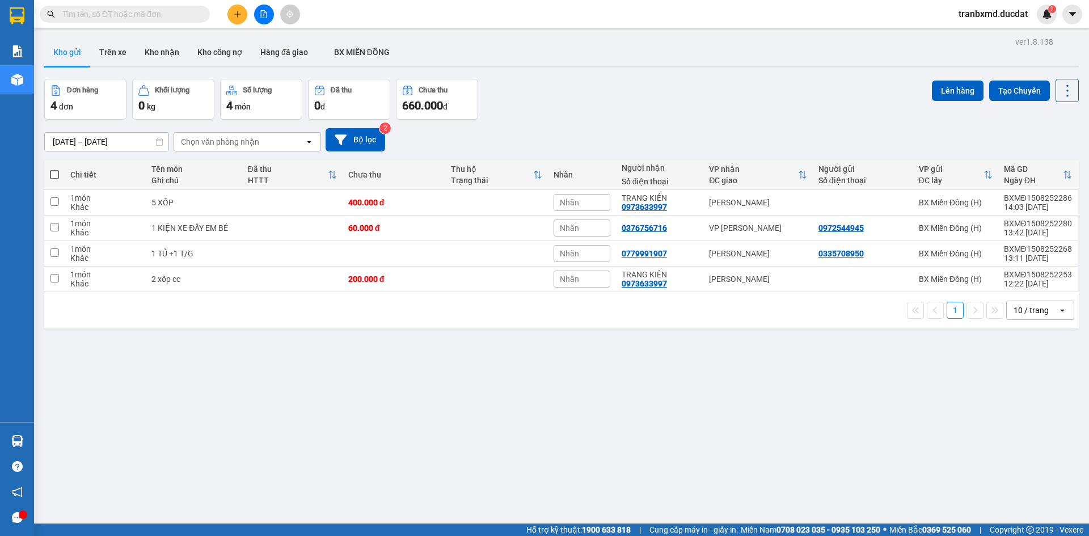
click at [236, 7] on button at bounding box center [237, 15] width 20 height 20
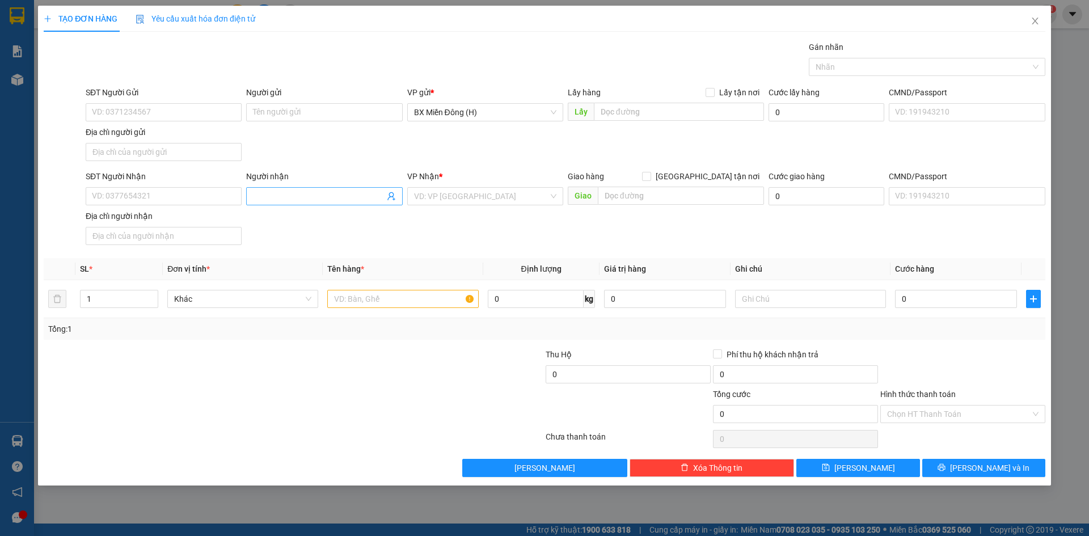
click at [281, 197] on input "Người nhận" at bounding box center [318, 196] width 131 height 12
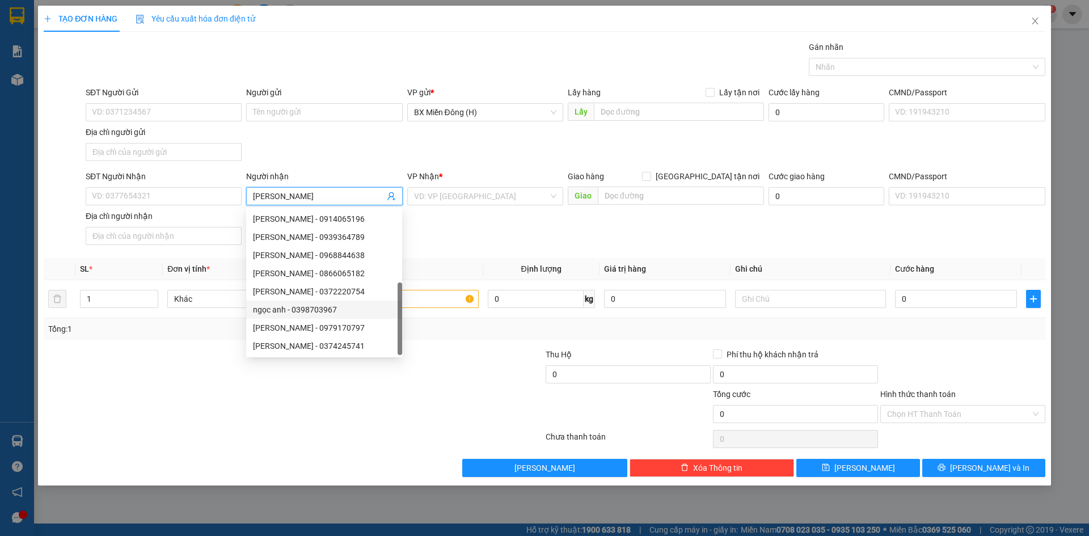
scroll to position [36, 0]
type input "[PERSON_NAME]"
click at [210, 196] on input "SĐT Người Nhận" at bounding box center [164, 196] width 156 height 18
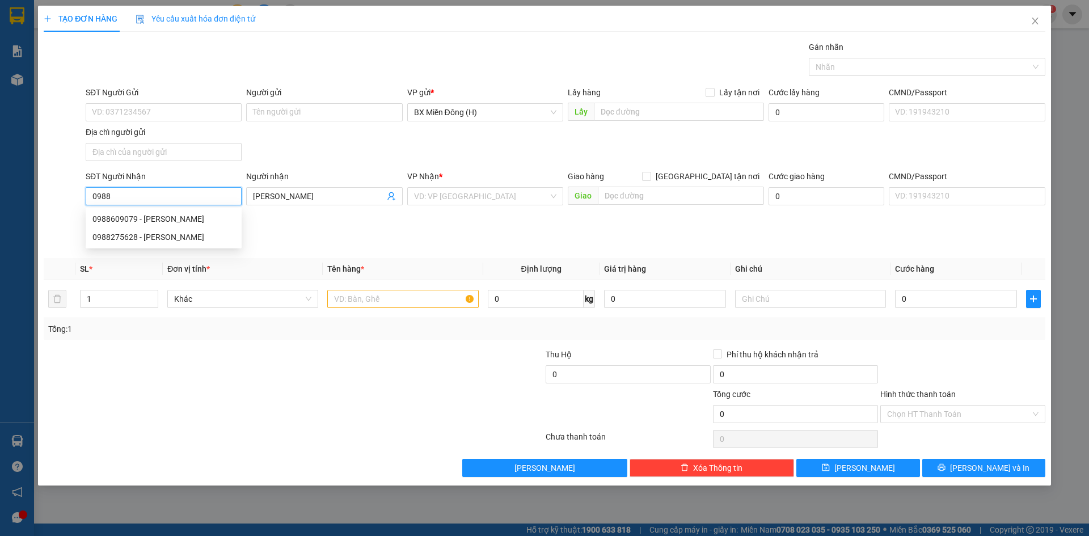
click at [204, 237] on div "0988275628 - NGỌC ANH" at bounding box center [163, 237] width 142 height 12
type input "0988275628"
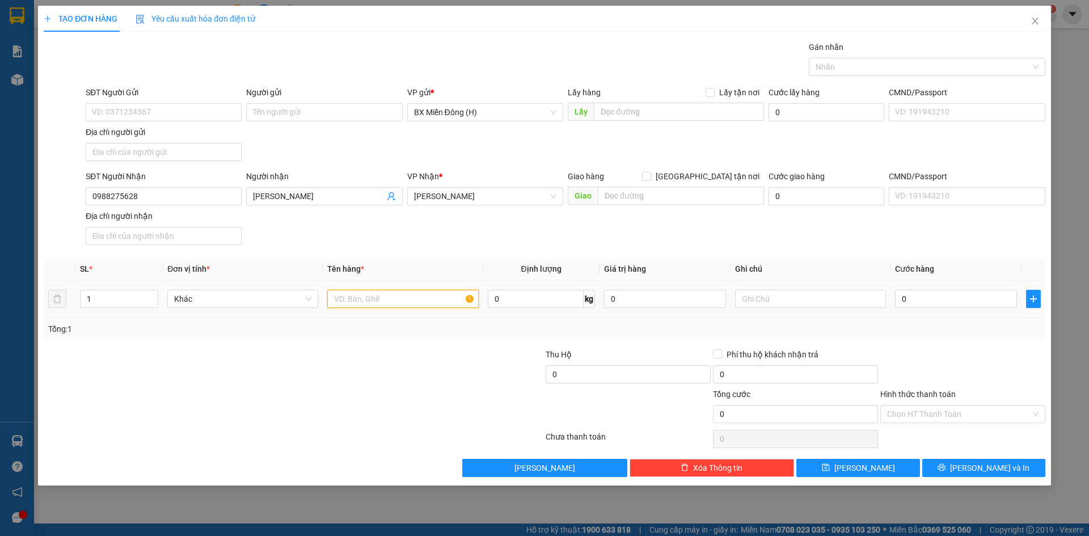
click at [419, 294] on input "text" at bounding box center [402, 299] width 151 height 18
type input "1 BAO"
click at [949, 296] on input "0" at bounding box center [956, 299] width 122 height 18
type input "007"
type input "7"
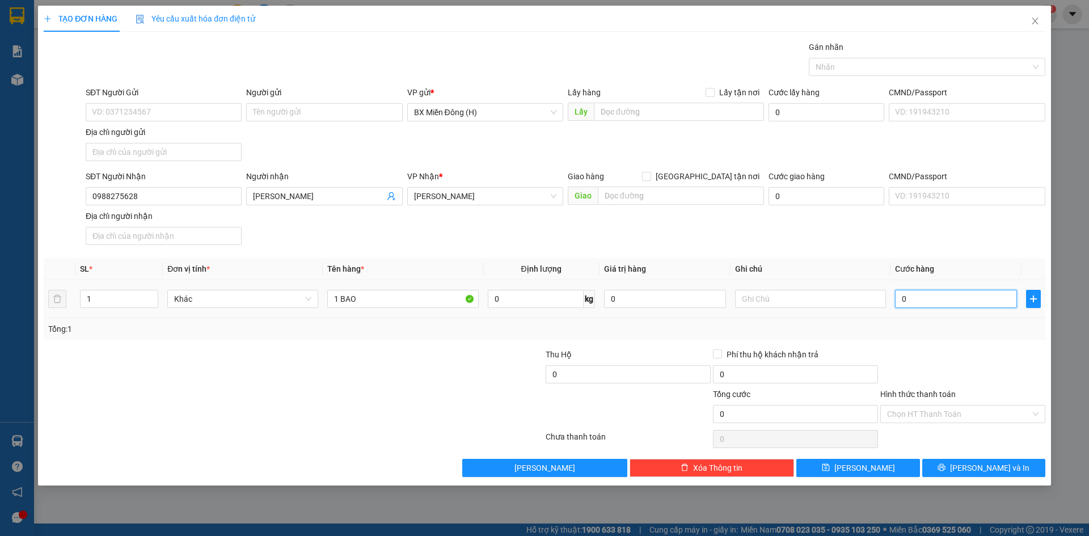
type input "7"
type input "0.070"
type input "70"
type input "70.000"
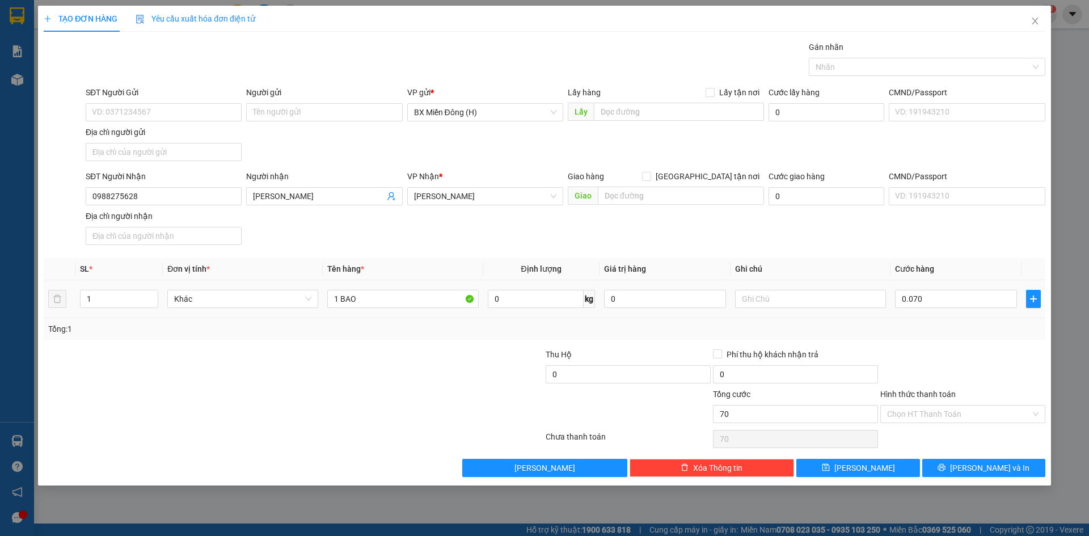
type input "70.000"
click at [930, 348] on div at bounding box center [962, 368] width 167 height 40
click at [929, 299] on input "70.000" at bounding box center [956, 299] width 122 height 18
click at [965, 363] on div at bounding box center [962, 368] width 167 height 40
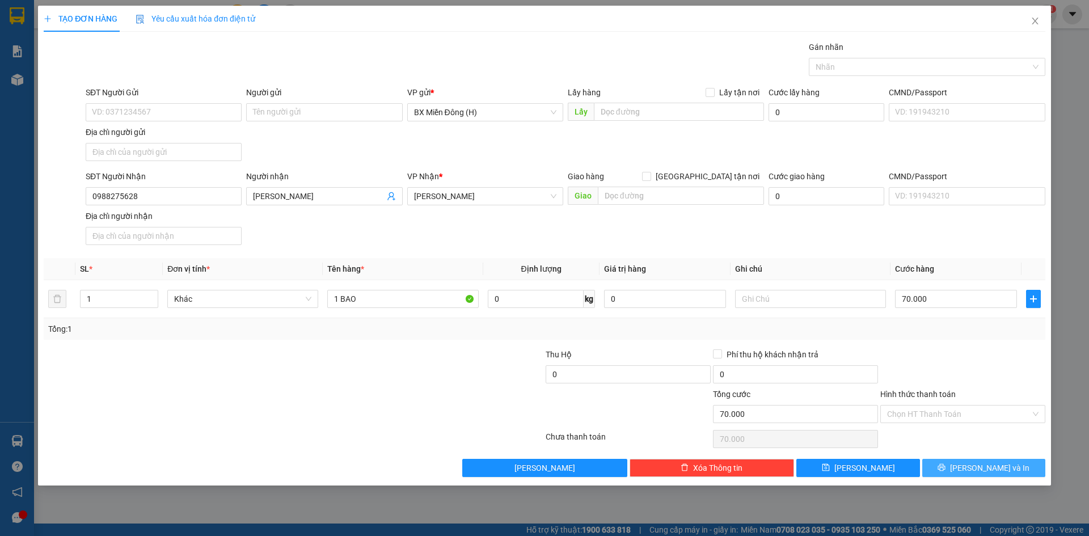
click at [945, 472] on span "printer" at bounding box center [941, 467] width 8 height 9
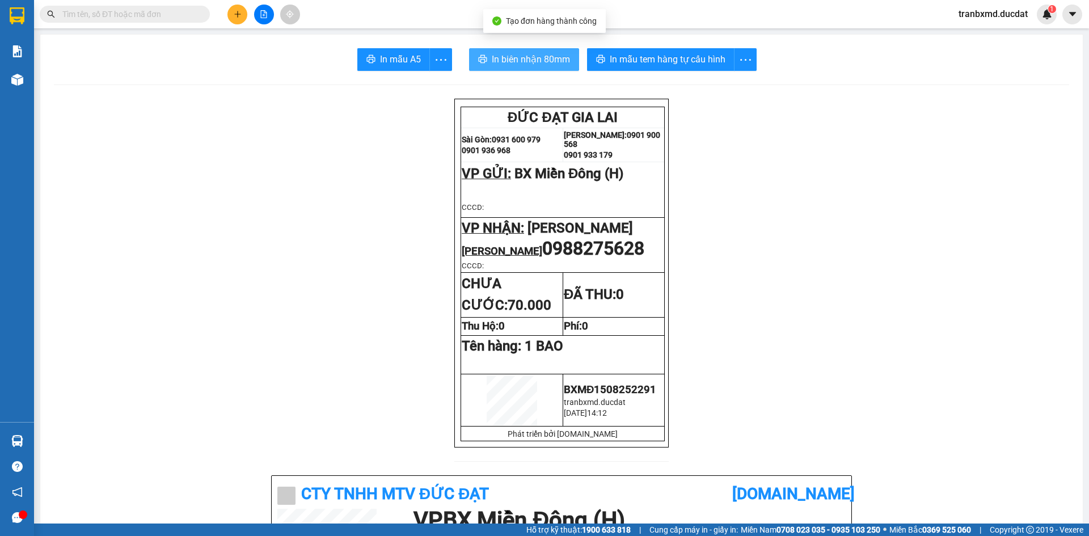
click at [547, 59] on span "In biên nhận 80mm" at bounding box center [531, 59] width 78 height 14
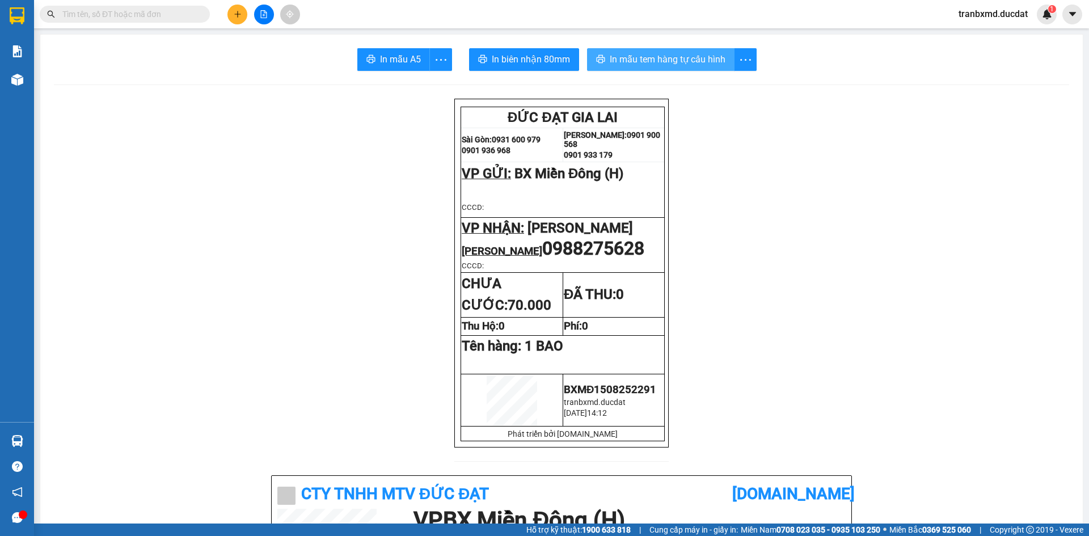
click at [673, 59] on span "In mẫu tem hàng tự cấu hình" at bounding box center [668, 59] width 116 height 14
click at [234, 16] on icon "plus" at bounding box center [238, 14] width 8 height 8
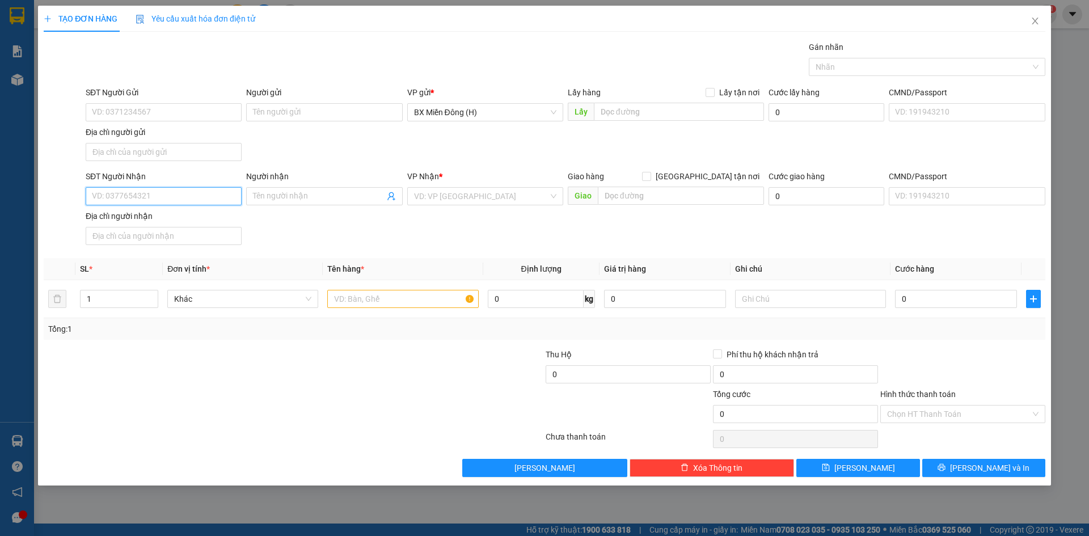
click at [194, 191] on input "SĐT Người Nhận" at bounding box center [164, 196] width 156 height 18
drag, startPoint x: 120, startPoint y: 198, endPoint x: 67, endPoint y: 197, distance: 52.2
click at [67, 197] on div "SĐT Người Nhận 0618 0618 Người nhận Tên người nhận VP Nhận * VD: VP Sài Gòn Gia…" at bounding box center [545, 209] width 1004 height 79
type input "0839860618"
click at [459, 193] on input "search" at bounding box center [481, 196] width 134 height 17
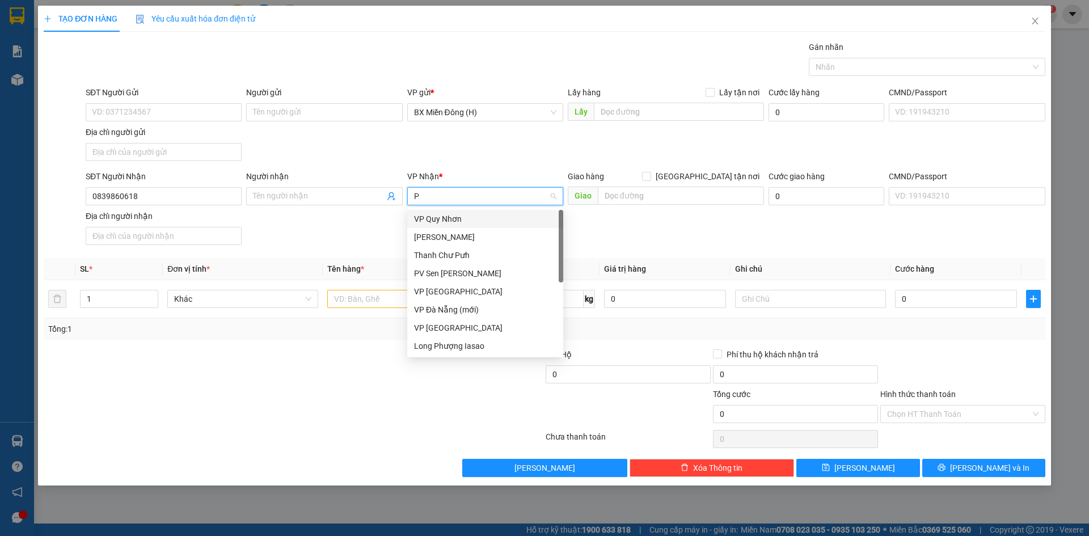
type input "PD"
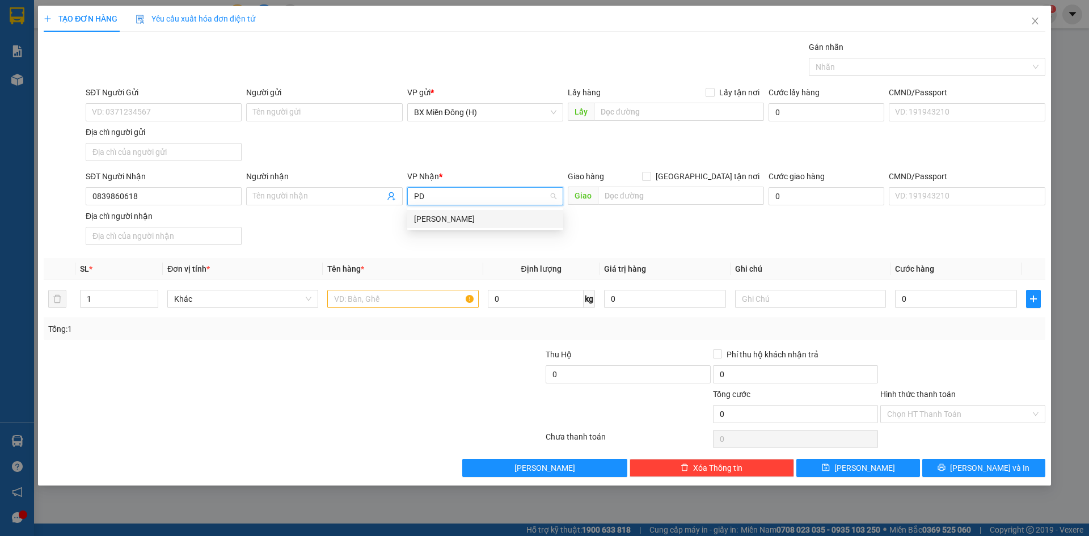
click at [476, 212] on div "[PERSON_NAME] Đình [PERSON_NAME]" at bounding box center [485, 219] width 156 height 18
click at [404, 297] on input "text" at bounding box center [402, 299] width 151 height 18
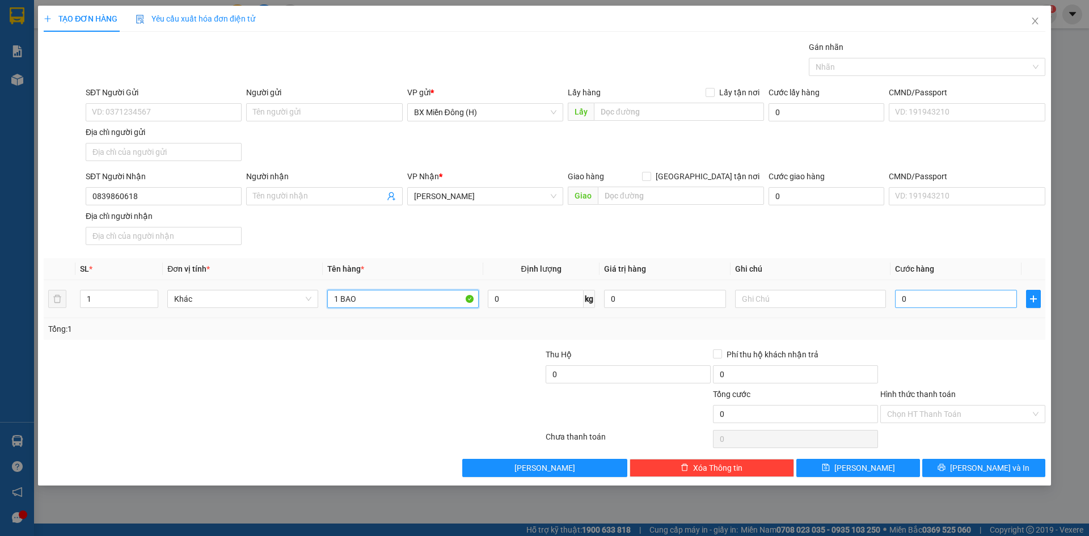
type input "1 BAO"
click at [923, 301] on input "0" at bounding box center [956, 299] width 122 height 18
type input "006"
type input "6"
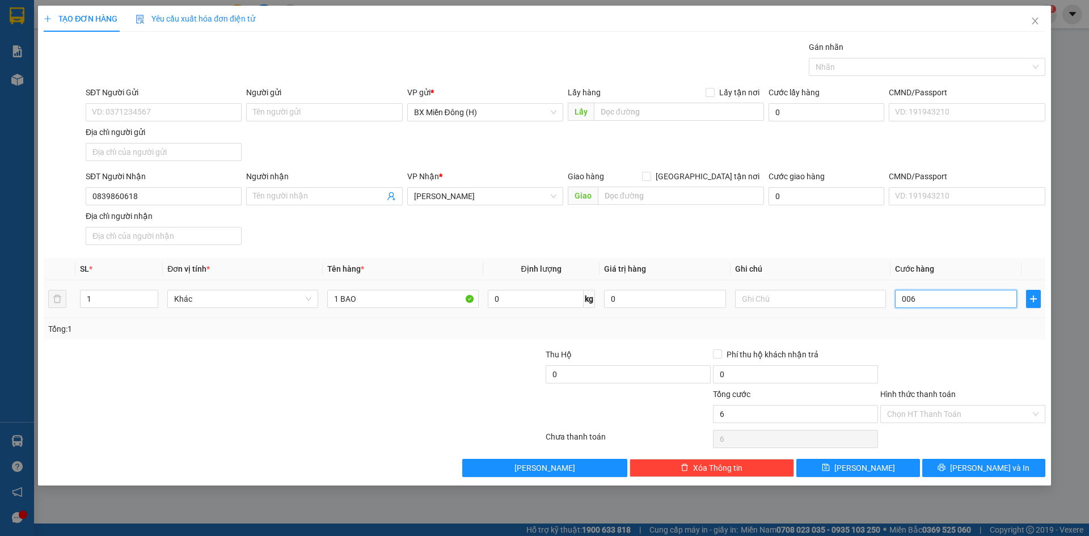
type input "0.060"
type input "60"
type input "60.000"
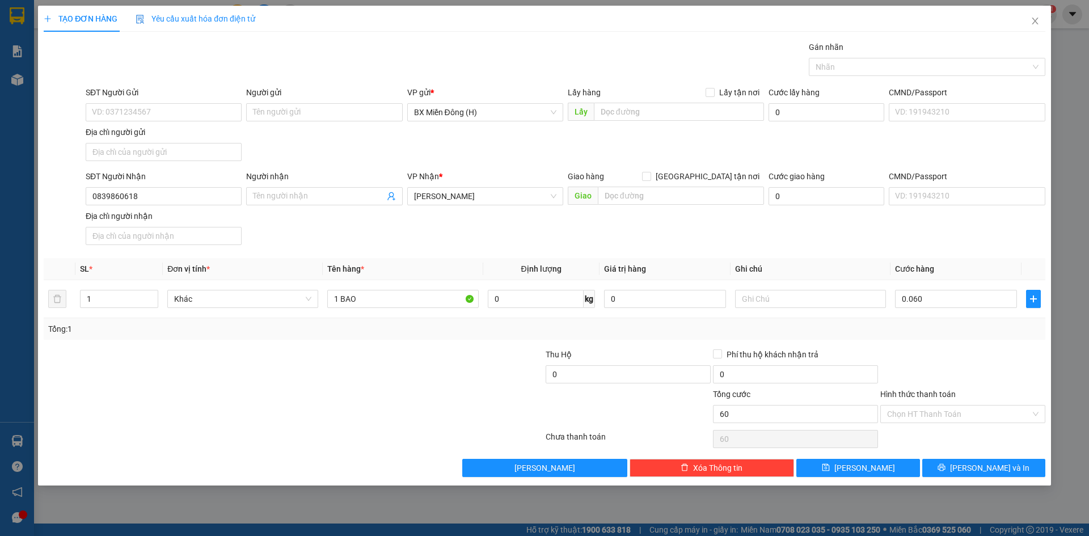
type input "60.000"
click at [922, 327] on div "Tổng: 1" at bounding box center [544, 329] width 992 height 12
click at [957, 460] on button "Lưu và In" at bounding box center [983, 468] width 123 height 18
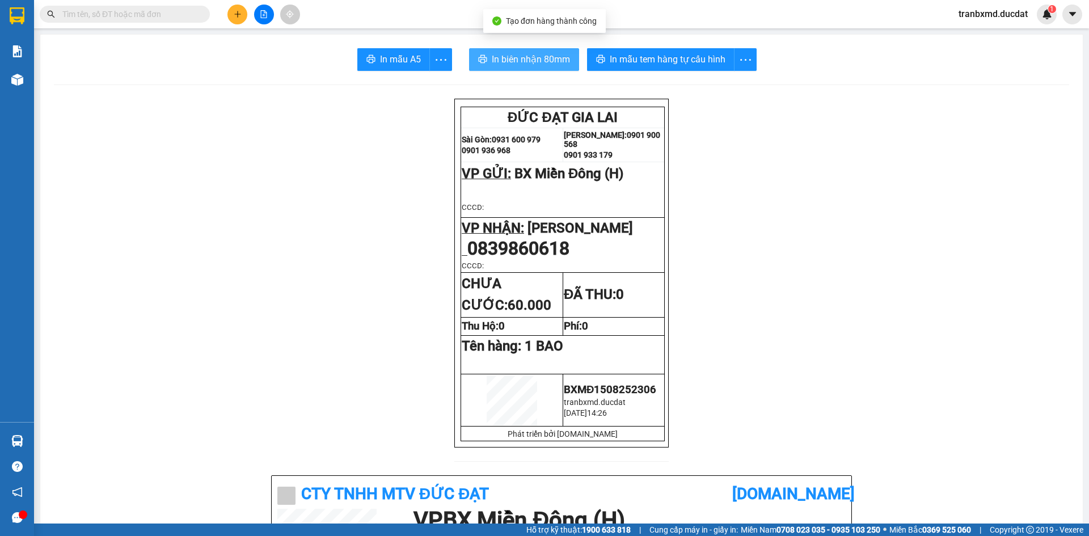
click at [551, 50] on button "In biên nhận 80mm" at bounding box center [524, 59] width 110 height 23
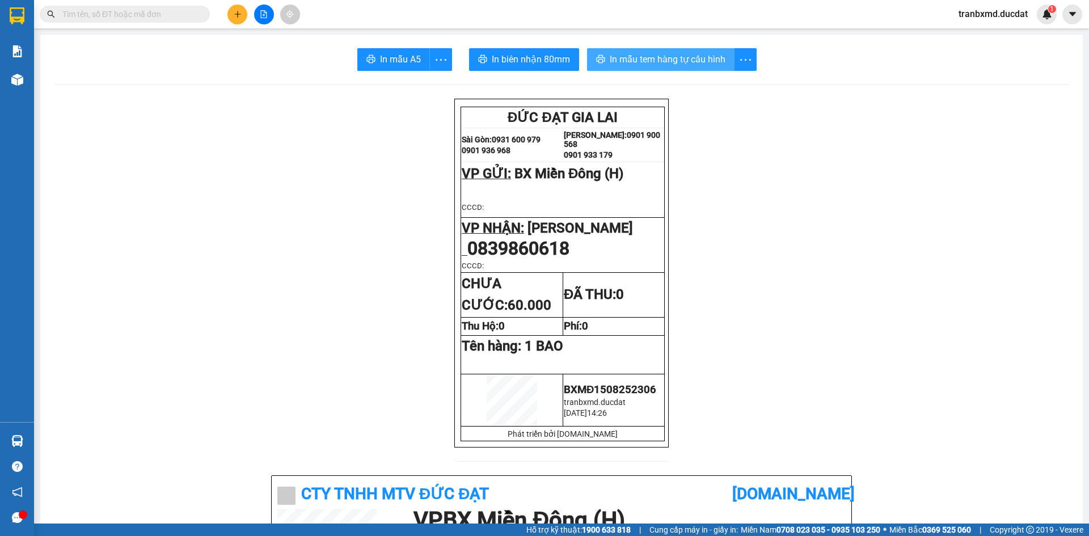
click at [666, 69] on button "In mẫu tem hàng tự cấu hình" at bounding box center [660, 59] width 147 height 23
click at [492, 171] on span "VP GỬI:" at bounding box center [486, 174] width 49 height 16
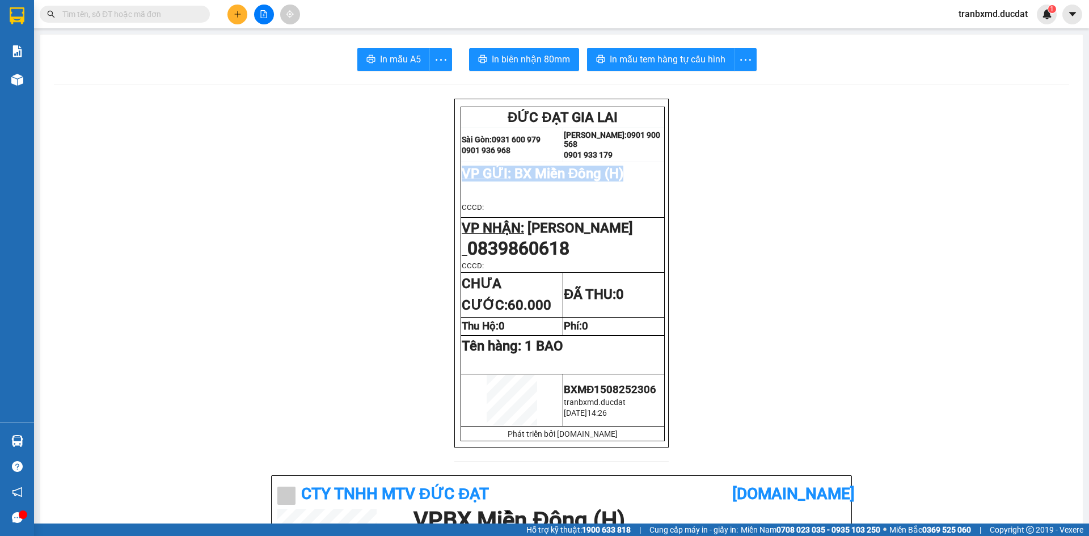
click at [492, 171] on span "VP GỬI:" at bounding box center [486, 174] width 49 height 16
click at [244, 14] on button at bounding box center [237, 15] width 20 height 20
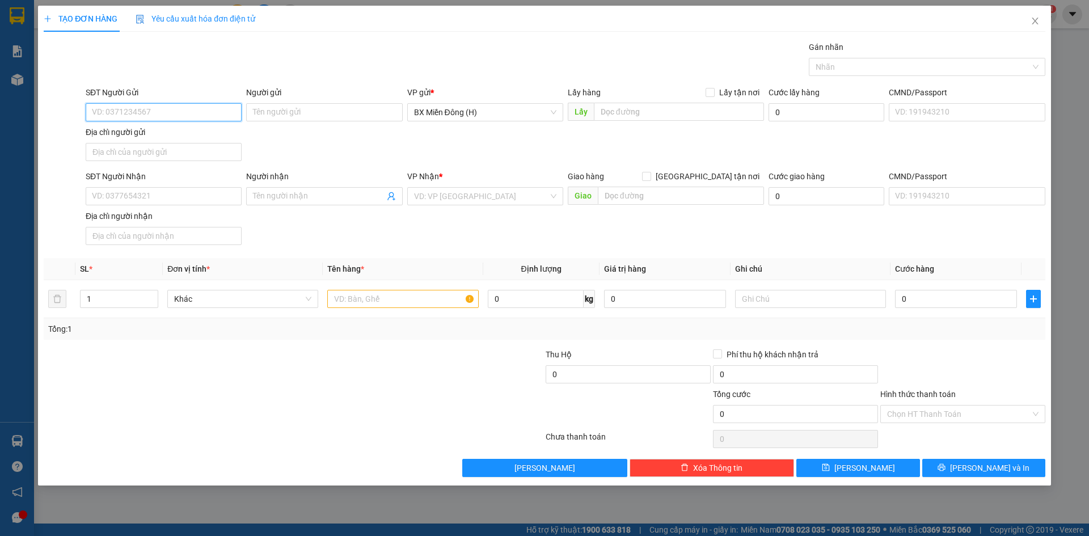
click at [134, 113] on input "SĐT Người Gửi" at bounding box center [164, 112] width 156 height 18
type input "0707062062"
click at [141, 196] on input "SĐT Người Nhận" at bounding box center [164, 196] width 156 height 18
type input "0905348789"
drag, startPoint x: 361, startPoint y: 312, endPoint x: 362, endPoint y: 295, distance: 17.6
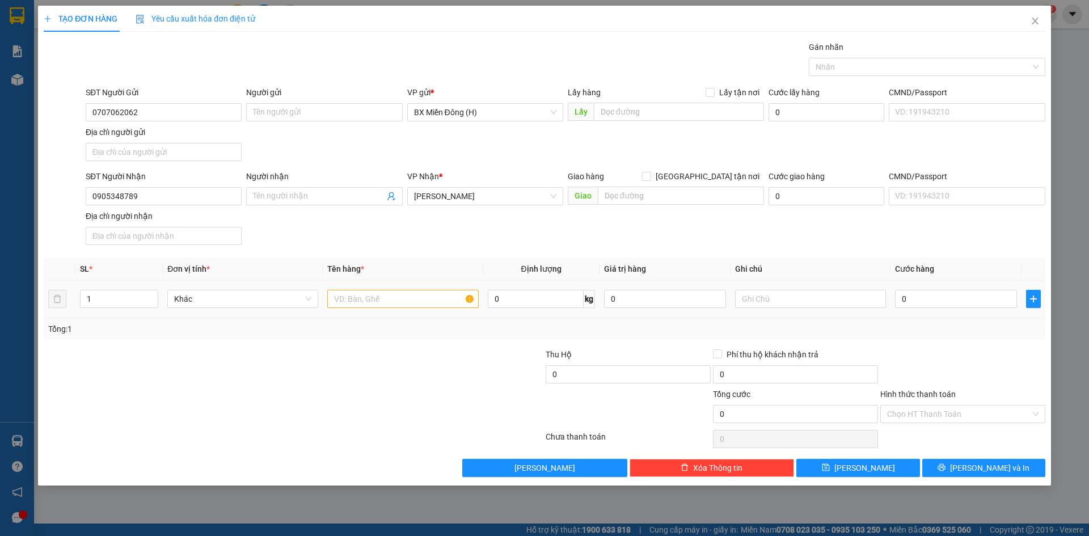
click at [361, 311] on td at bounding box center [403, 299] width 160 height 38
click at [362, 295] on input "text" at bounding box center [402, 299] width 151 height 18
type input "1 HỘP"
click at [951, 301] on input "0" at bounding box center [956, 299] width 122 height 18
type input "004"
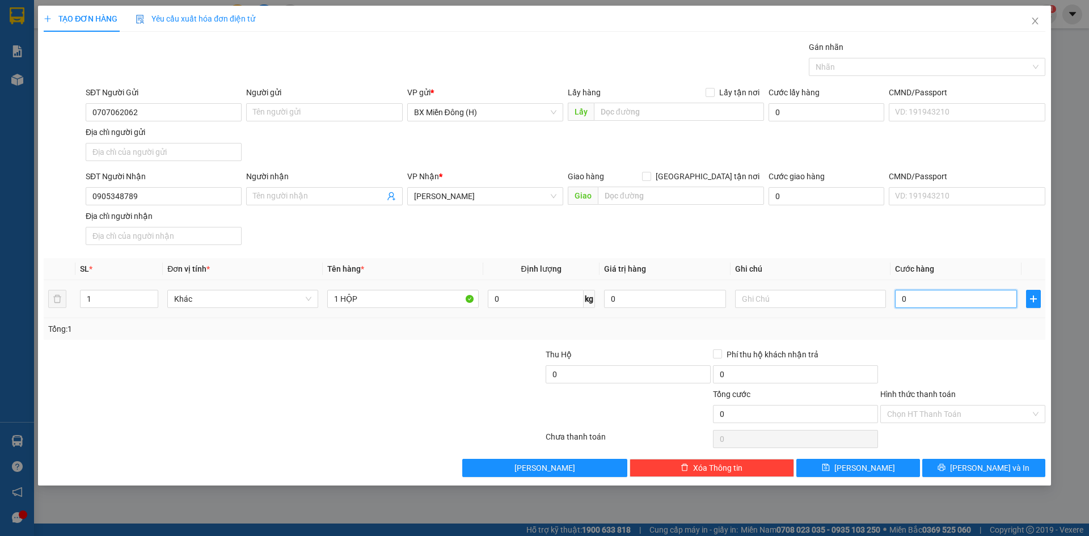
type input "4"
type input "0.040"
type input "40"
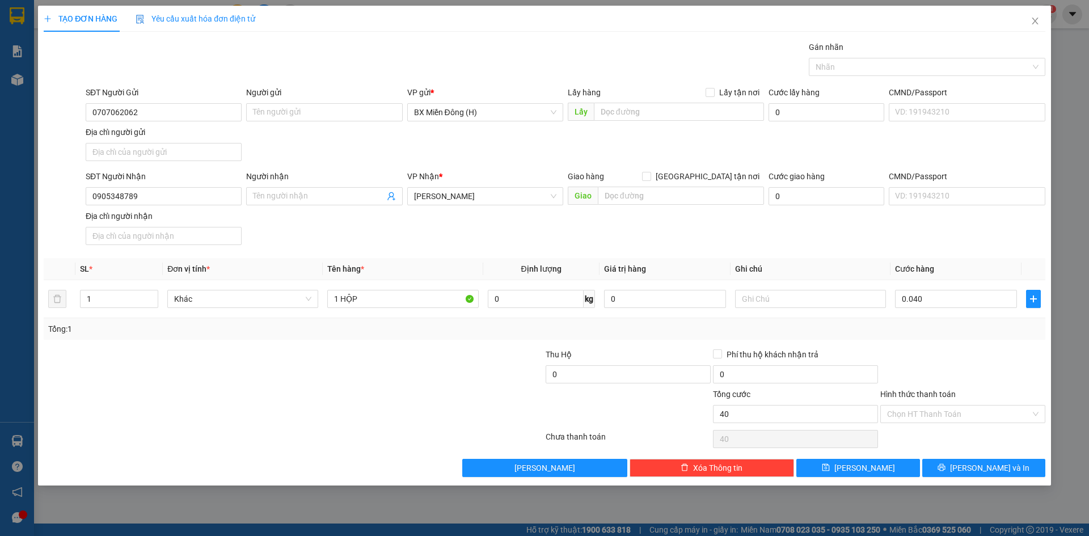
type input "40.000"
click at [958, 360] on div at bounding box center [962, 368] width 167 height 40
click at [945, 464] on icon "printer" at bounding box center [941, 467] width 8 height 8
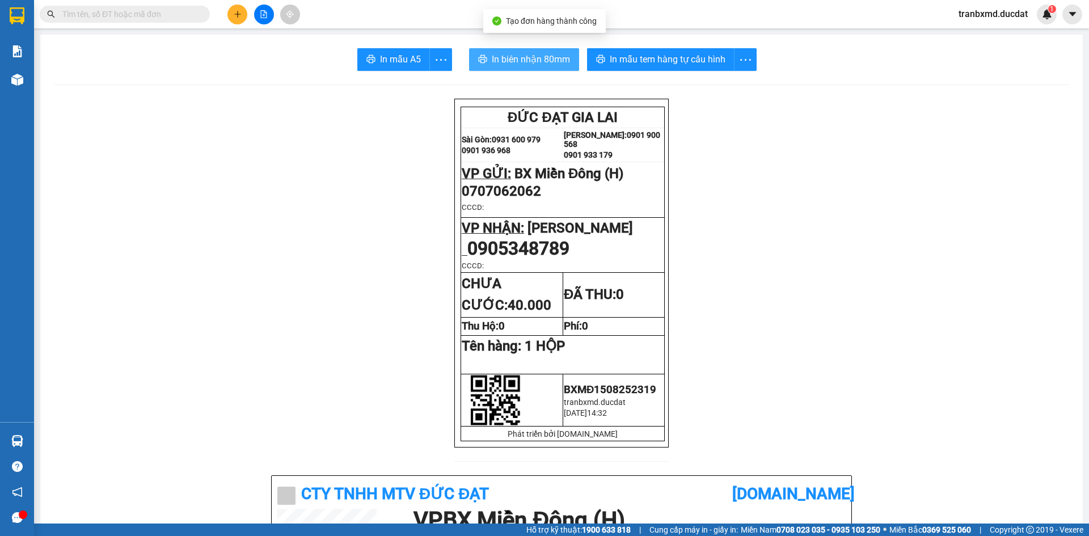
click at [534, 62] on span "In biên nhận 80mm" at bounding box center [531, 59] width 78 height 14
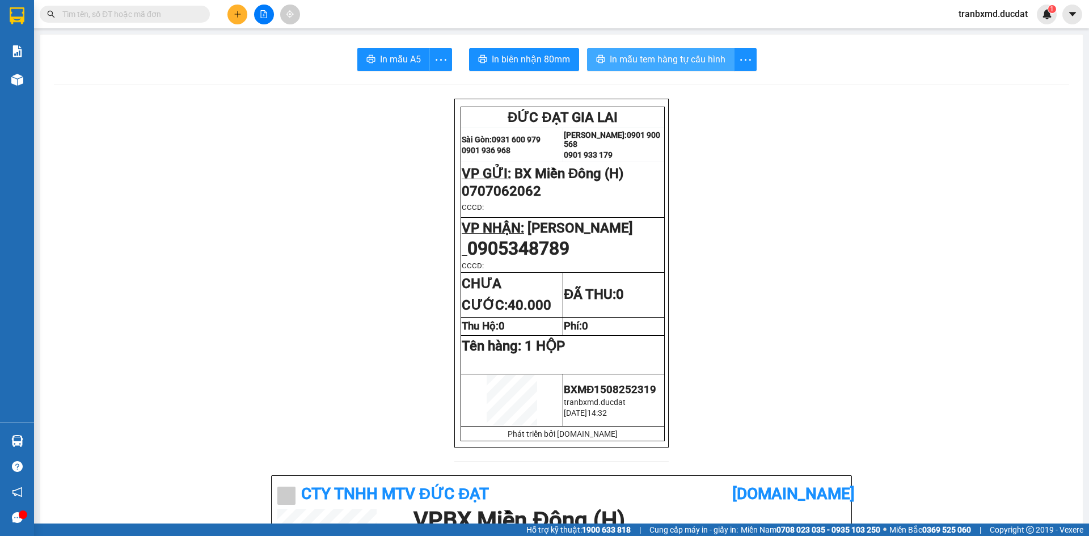
click at [675, 60] on span "In mẫu tem hàng tự cấu hình" at bounding box center [668, 59] width 116 height 14
click at [234, 18] on button at bounding box center [237, 15] width 20 height 20
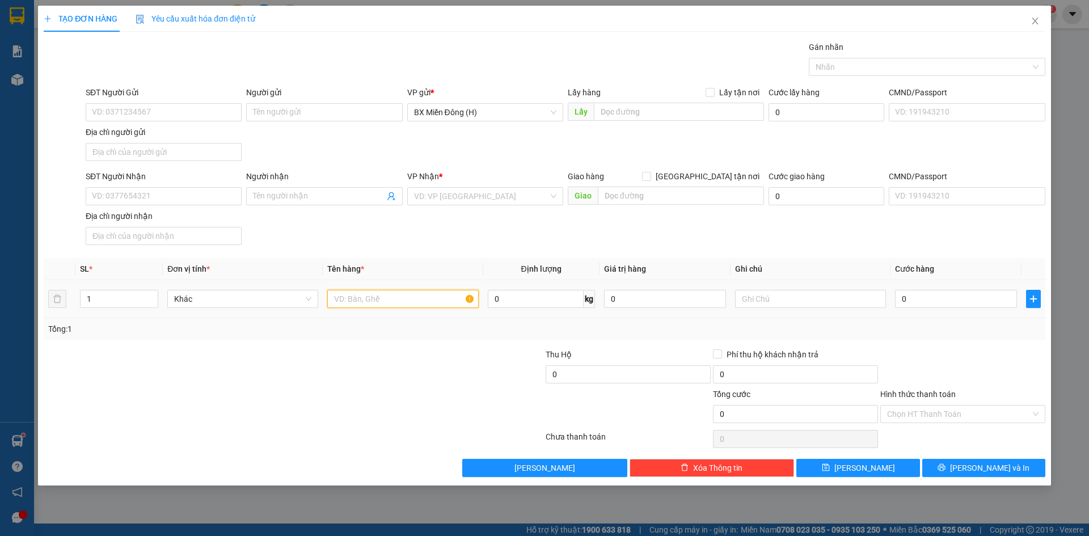
click at [409, 303] on input "text" at bounding box center [402, 299] width 151 height 18
type input "1 T/G"
click at [196, 195] on input "SĐT Người Nhận" at bounding box center [164, 196] width 156 height 18
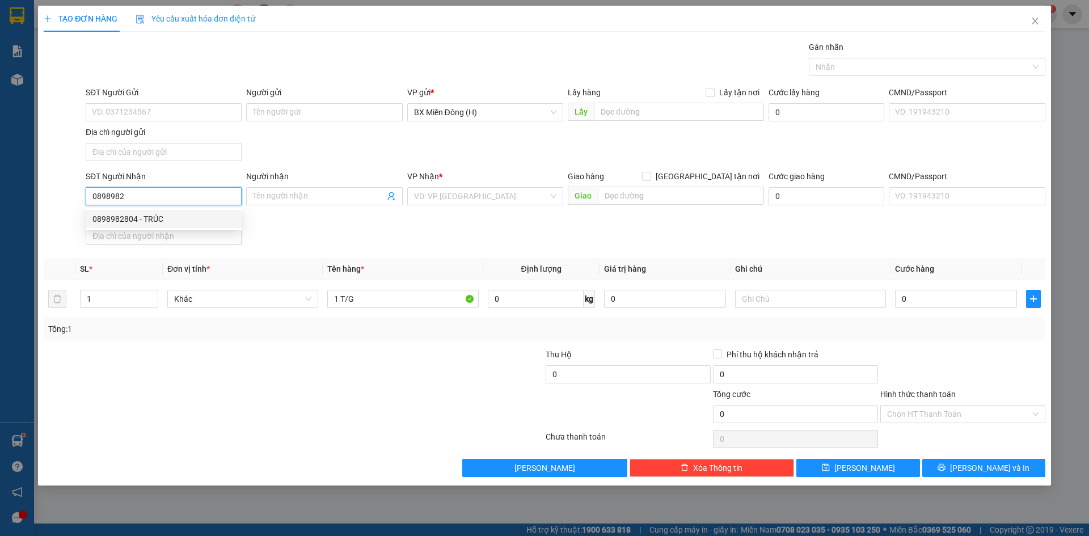
click at [167, 213] on div "0898982804 - TRÚC" at bounding box center [163, 219] width 142 height 12
type input "0898982804"
type input "TRÚC"
type input "N3 LA SƠN"
type input "0898982804"
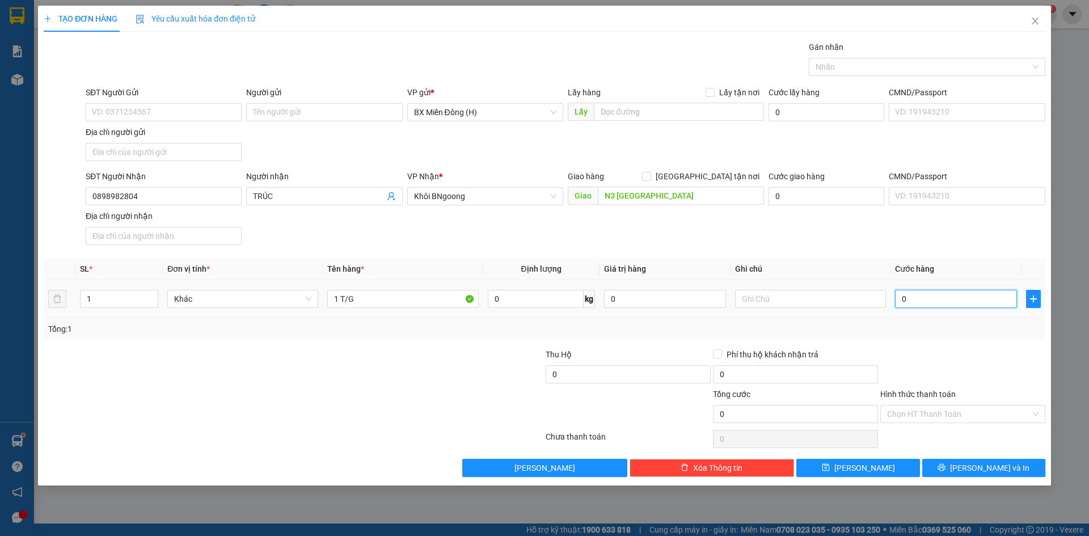
click at [914, 293] on input "0" at bounding box center [956, 299] width 122 height 18
type input "005"
type input "5"
type input "0.050"
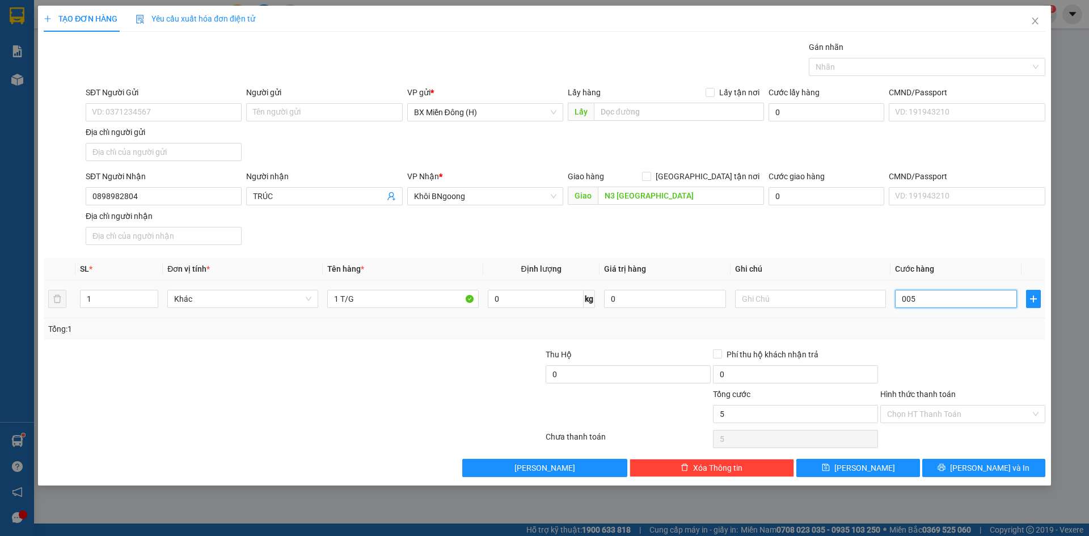
type input "50"
type input "50.000"
click at [916, 350] on div at bounding box center [962, 368] width 167 height 40
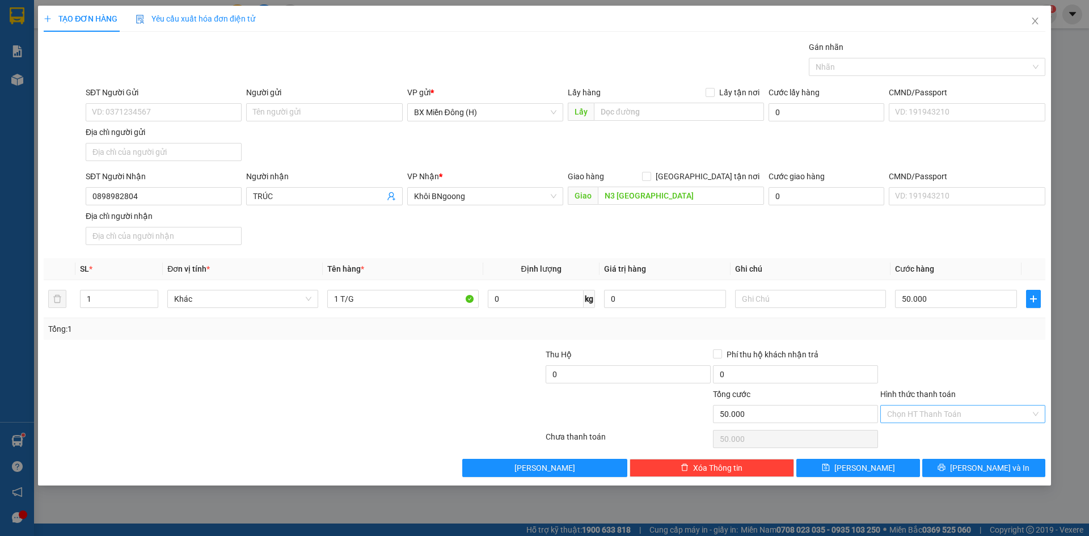
click at [906, 410] on input "Hình thức thanh toán" at bounding box center [958, 413] width 143 height 17
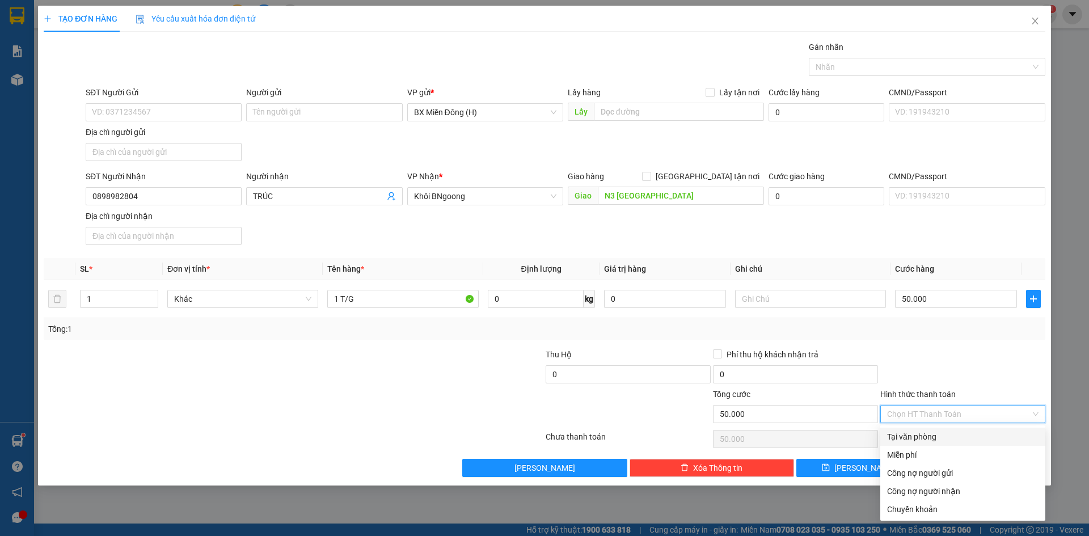
click at [911, 433] on div "Tại văn phòng" at bounding box center [962, 436] width 151 height 12
type input "0"
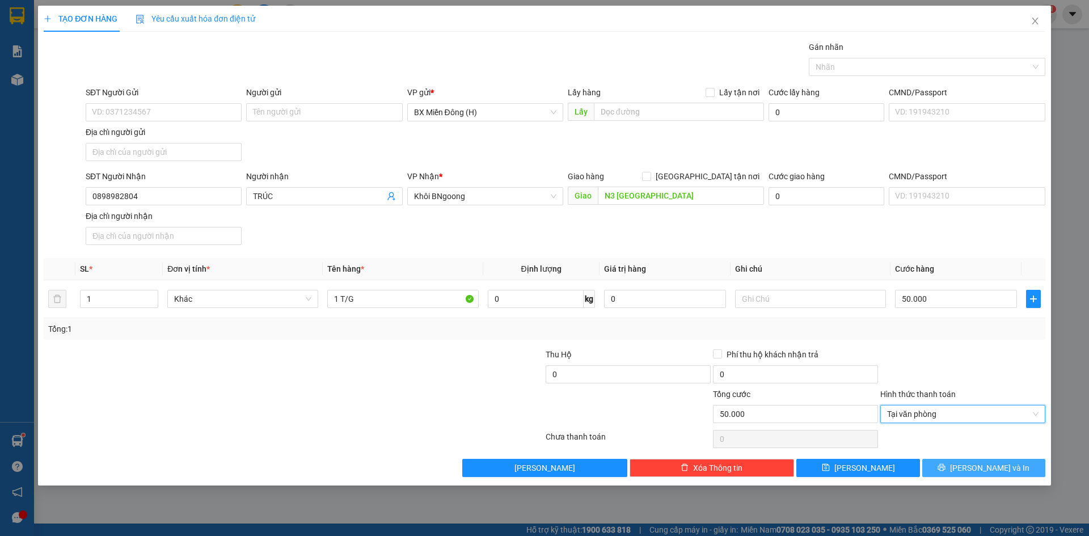
click at [973, 468] on button "Lưu và In" at bounding box center [983, 468] width 123 height 18
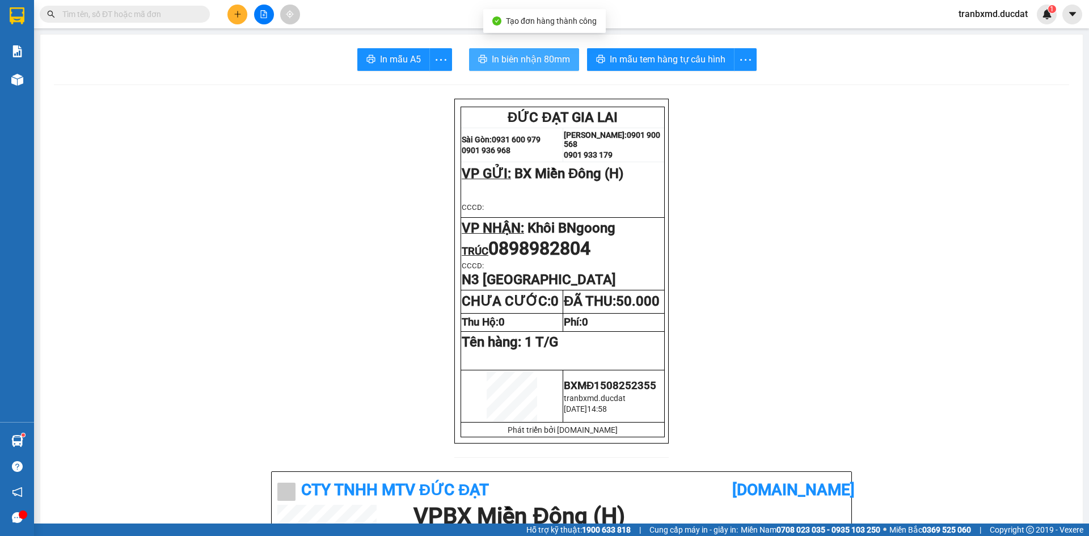
click at [563, 64] on span "In biên nhận 80mm" at bounding box center [531, 59] width 78 height 14
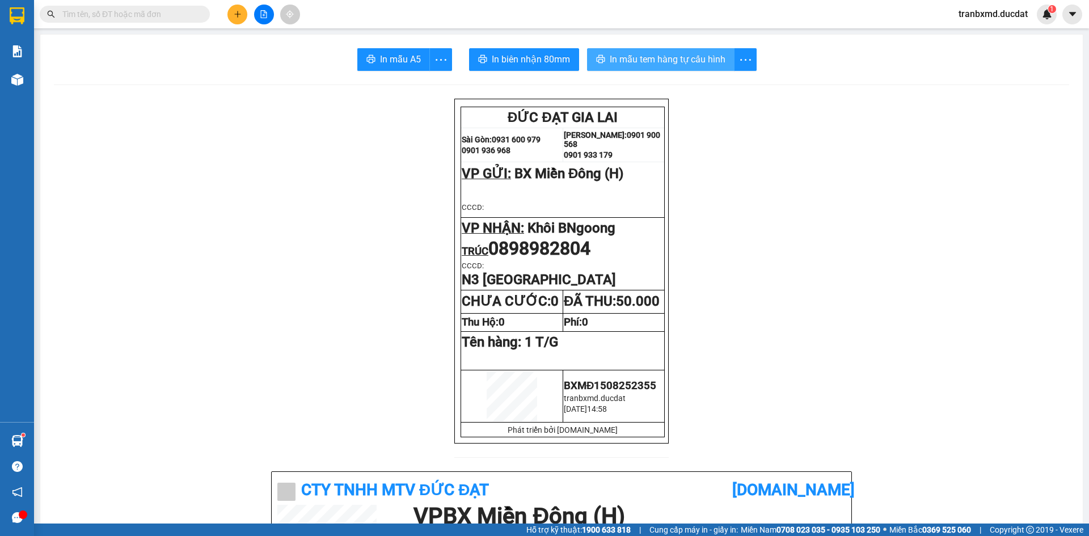
click at [687, 61] on span "In mẫu tem hàng tự cấu hình" at bounding box center [668, 59] width 116 height 14
click at [234, 9] on button at bounding box center [237, 15] width 20 height 20
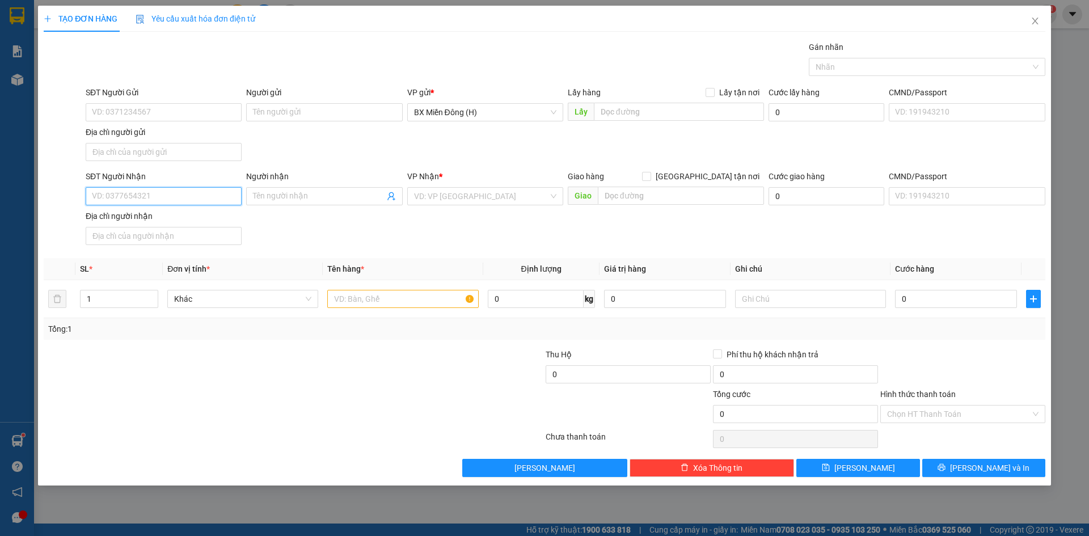
click at [157, 197] on input "SĐT Người Nhận" at bounding box center [164, 196] width 156 height 18
click at [433, 205] on div "VD: VP Sài Gòn" at bounding box center [485, 196] width 156 height 18
type input "0362926281"
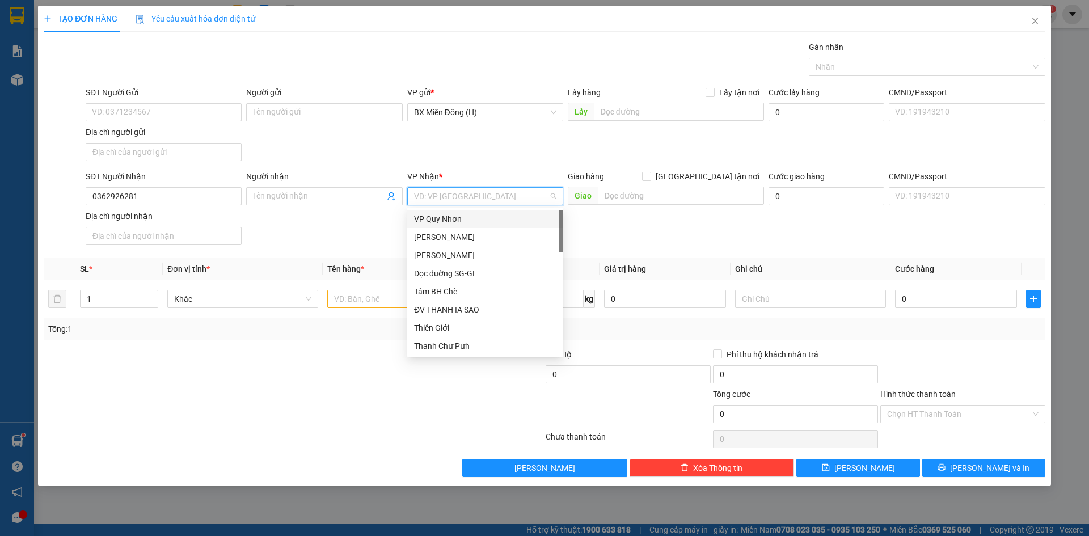
click at [435, 200] on input "search" at bounding box center [481, 196] width 134 height 17
type input "PD"
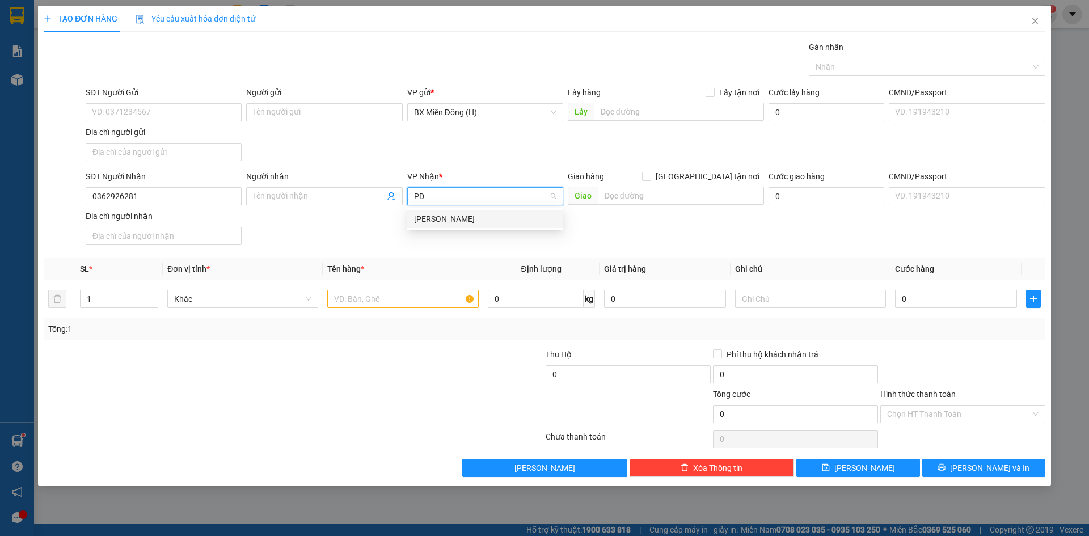
click at [454, 219] on div "[PERSON_NAME] Đình [PERSON_NAME]" at bounding box center [485, 219] width 142 height 12
click at [399, 290] on input "text" at bounding box center [402, 299] width 151 height 18
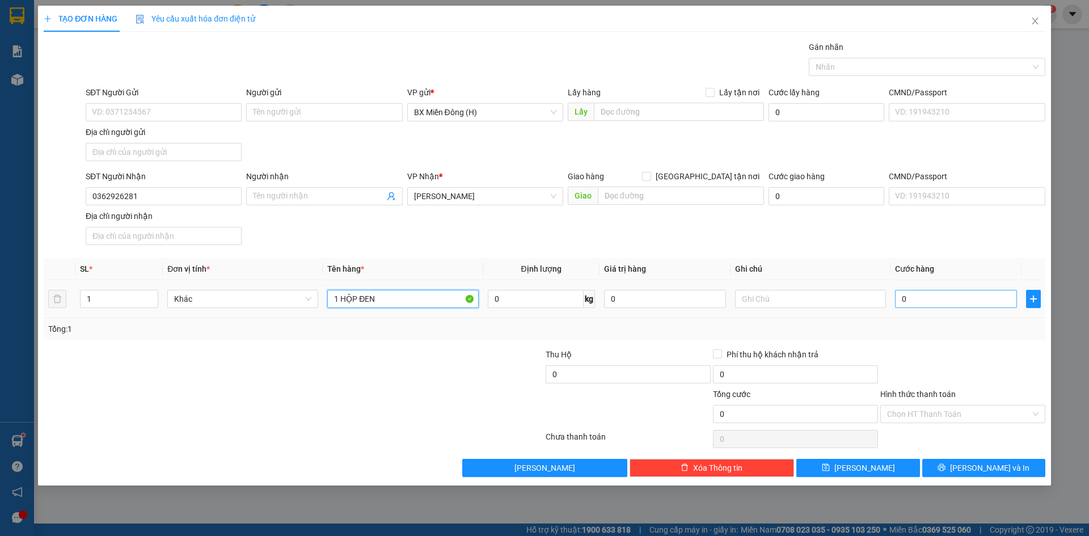
type input "1 HỘP ĐEN"
click at [956, 302] on input "0" at bounding box center [956, 299] width 122 height 18
type input "003"
type input "3"
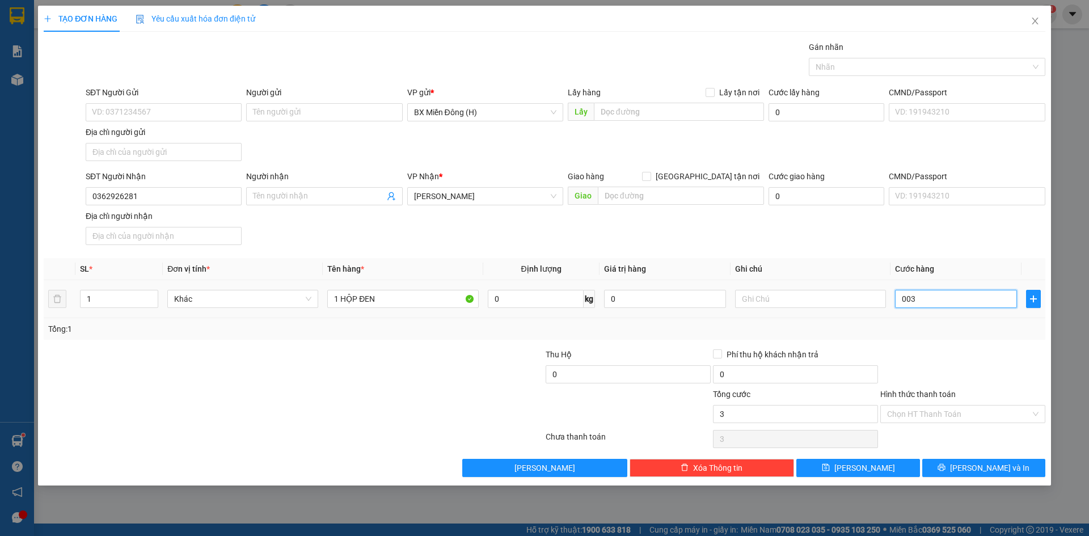
type input "0.030"
type input "30"
type input "30.000"
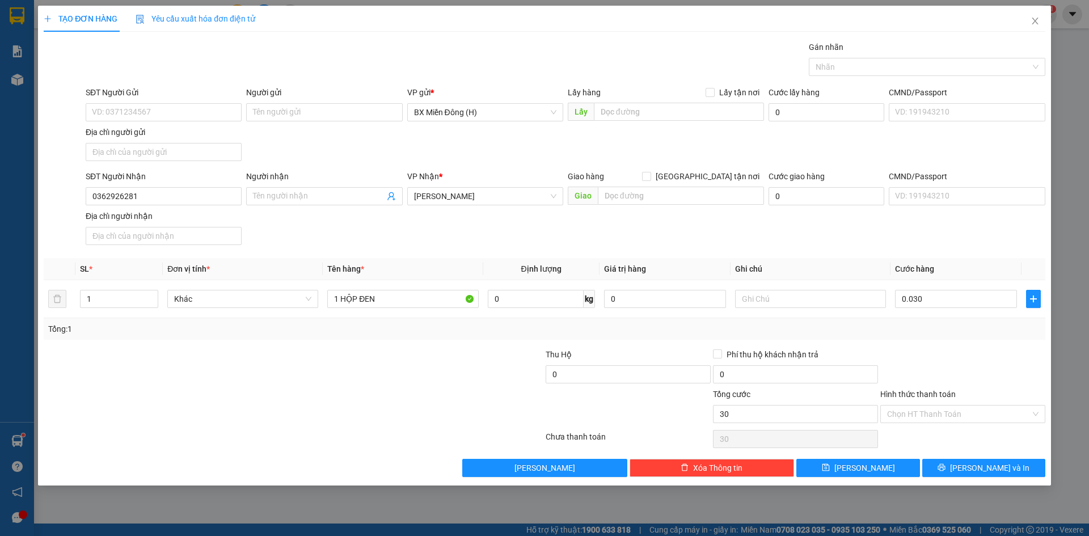
type input "30.000"
click at [986, 354] on div at bounding box center [962, 368] width 167 height 40
click at [984, 468] on span "Lưu và In" at bounding box center [989, 468] width 79 height 12
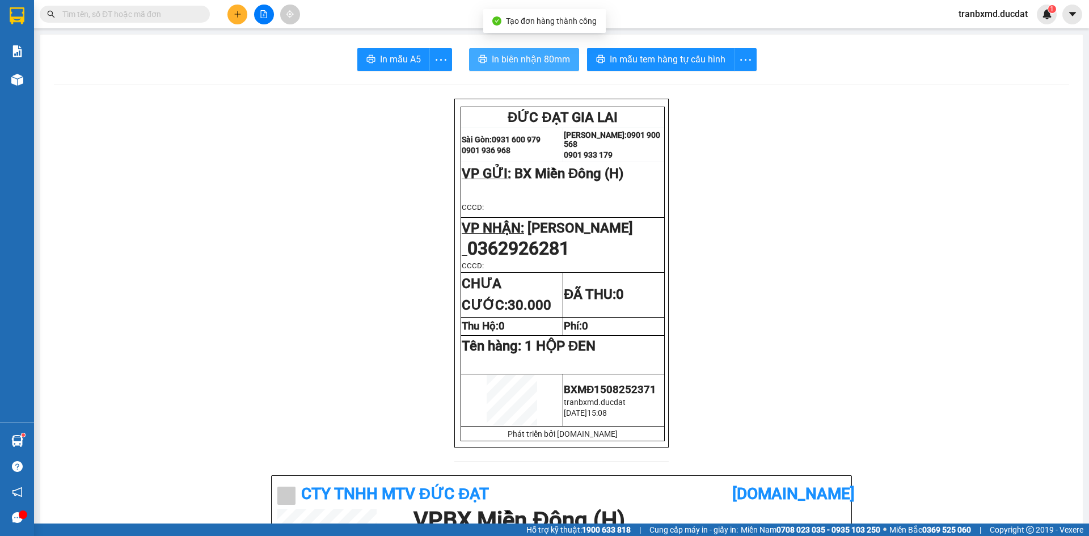
drag, startPoint x: 536, startPoint y: 47, endPoint x: 544, endPoint y: 53, distance: 9.7
click at [555, 62] on span "In biên nhận 80mm" at bounding box center [531, 59] width 78 height 14
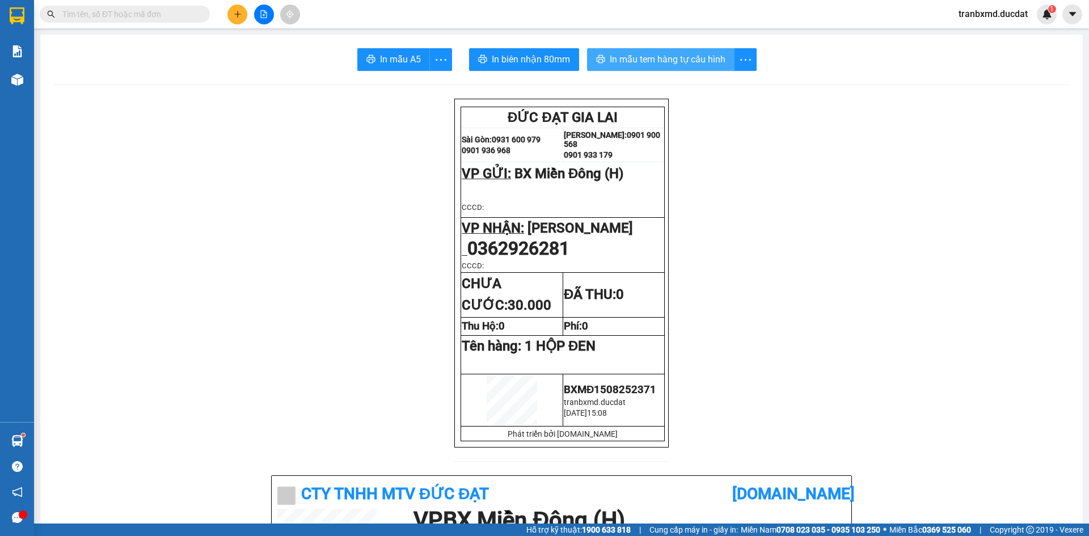
click at [660, 57] on span "In mẫu tem hàng tự cấu hình" at bounding box center [668, 59] width 116 height 14
drag, startPoint x: 565, startPoint y: 254, endPoint x: 468, endPoint y: 253, distance: 97.0
click at [468, 253] on span "0362926281" at bounding box center [518, 249] width 102 height 22
copy span "0362926281"
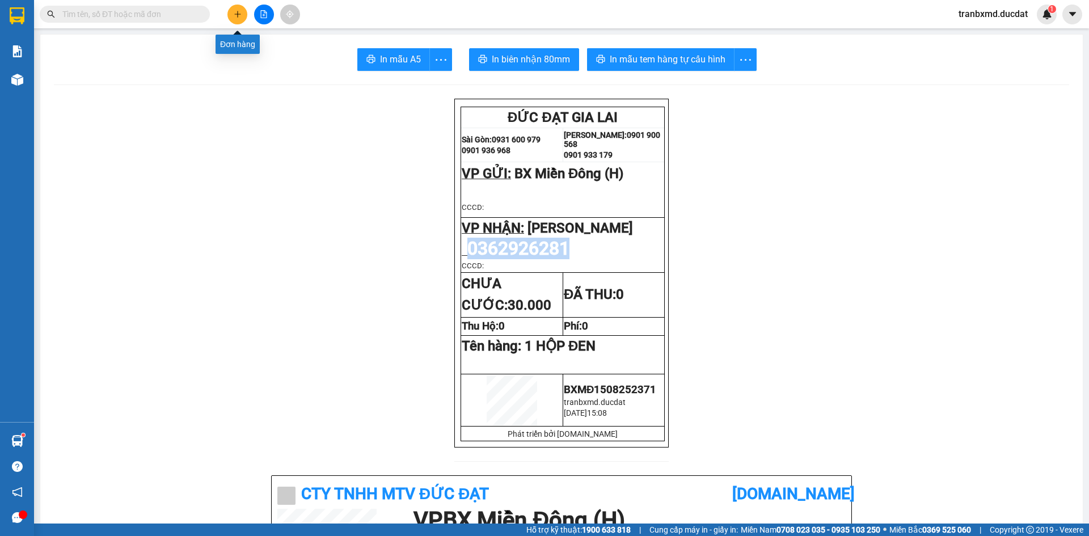
click at [236, 8] on button at bounding box center [237, 15] width 20 height 20
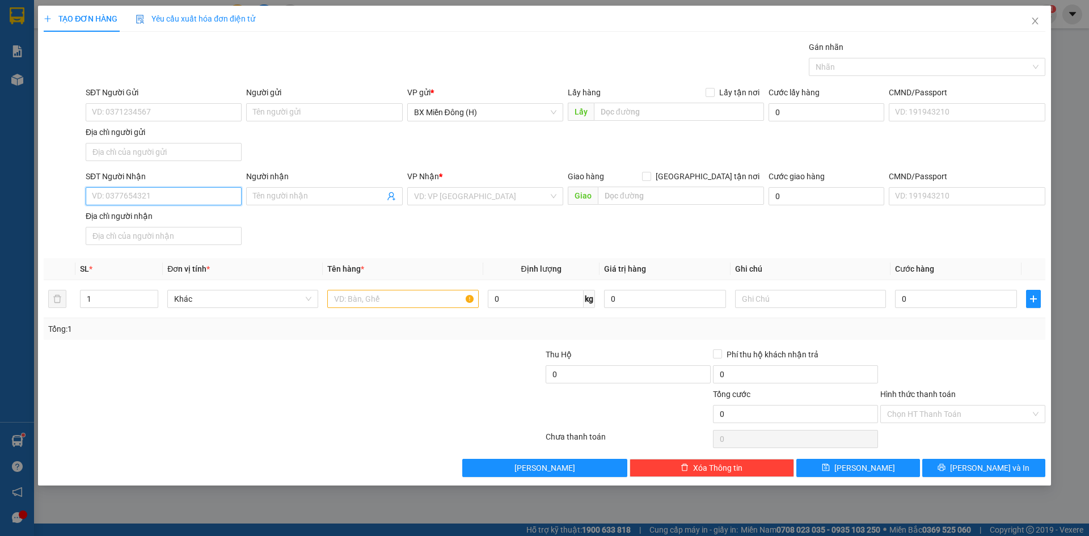
click at [221, 200] on input "SĐT Người Nhận" at bounding box center [164, 196] width 156 height 18
click at [164, 220] on div "0903744229 - THẢO" at bounding box center [163, 219] width 142 height 12
type input "0903744229"
type input "THẢO"
type input "0903744229"
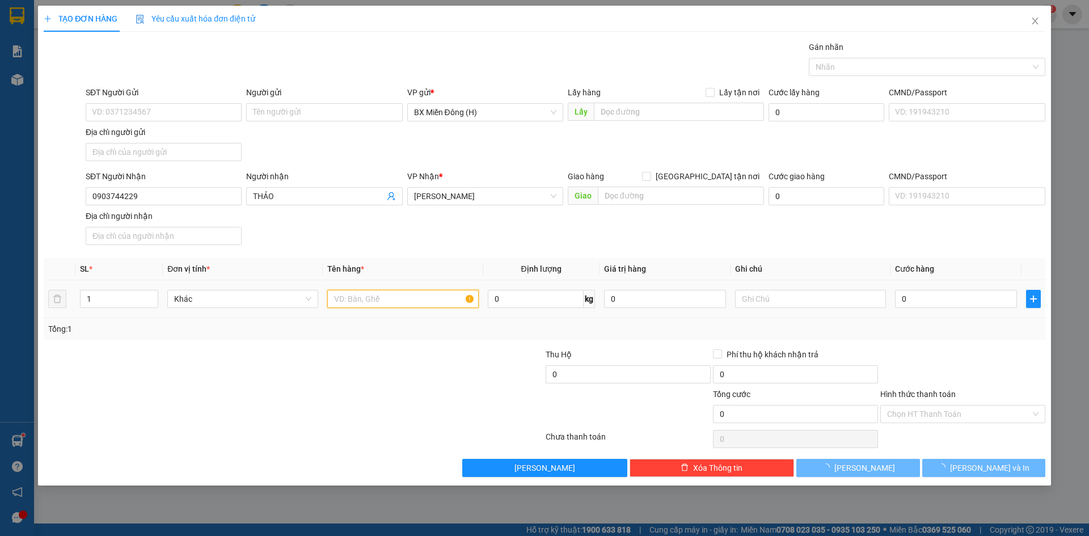
click at [413, 305] on input "text" at bounding box center [402, 299] width 151 height 18
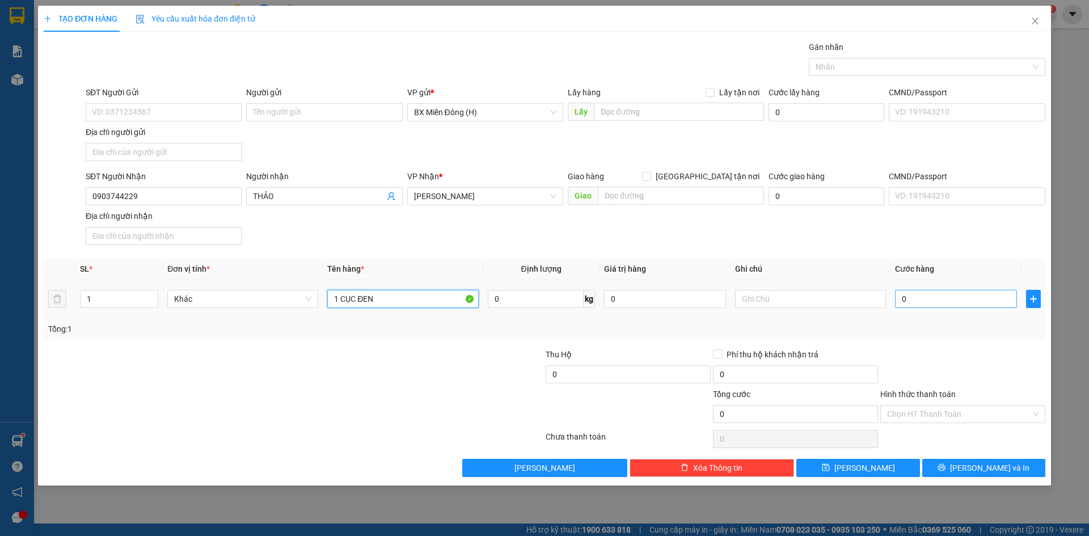
type input "1 CỤC ĐEN"
click at [961, 293] on input "0" at bounding box center [956, 299] width 122 height 18
type input "006"
type input "6"
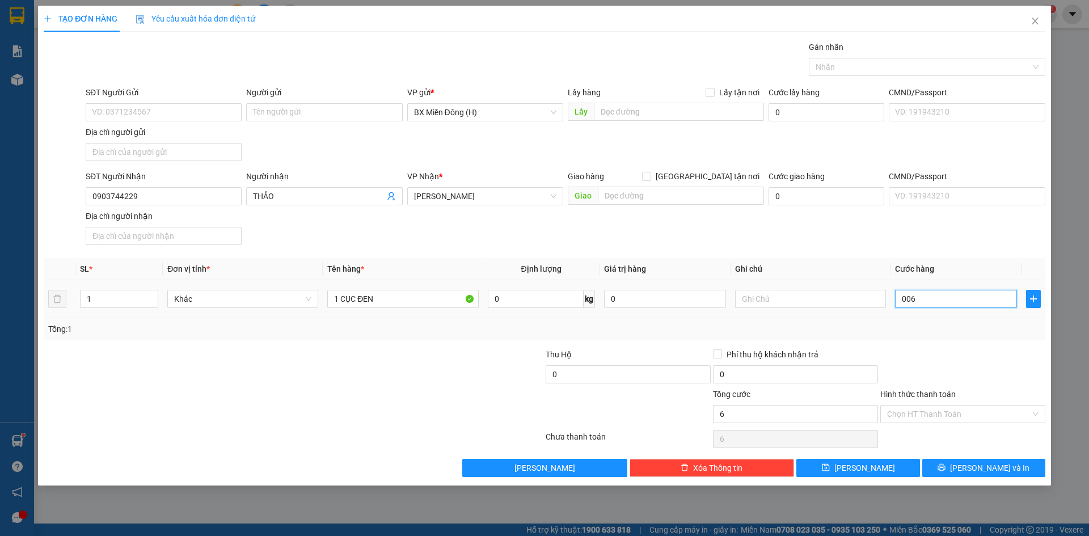
type input "0.060"
type input "60"
type input "60.000"
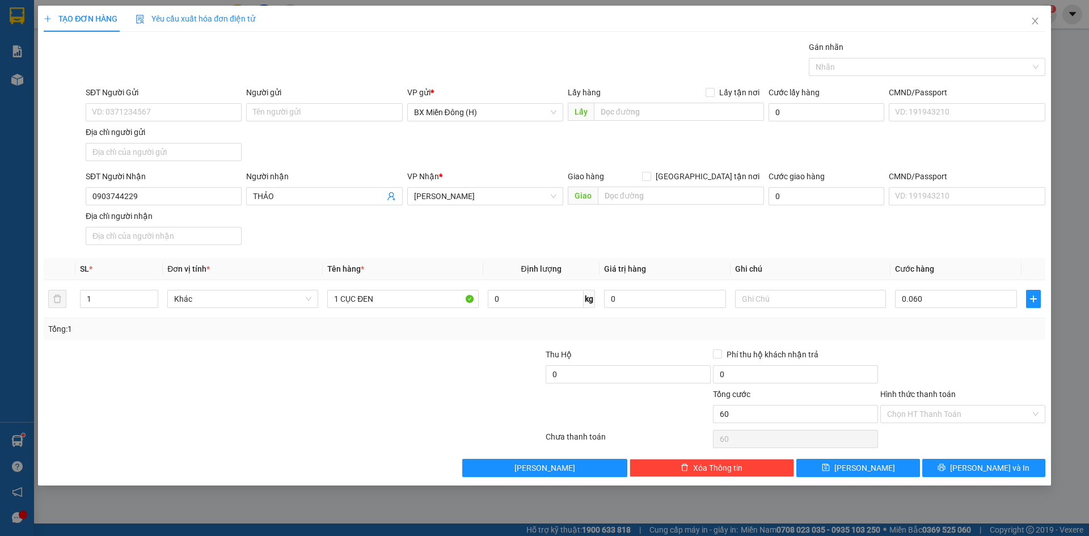
type input "60.000"
click at [983, 334] on div "Tổng: 1" at bounding box center [544, 329] width 992 height 12
click at [1000, 469] on span "Lưu và In" at bounding box center [989, 468] width 79 height 12
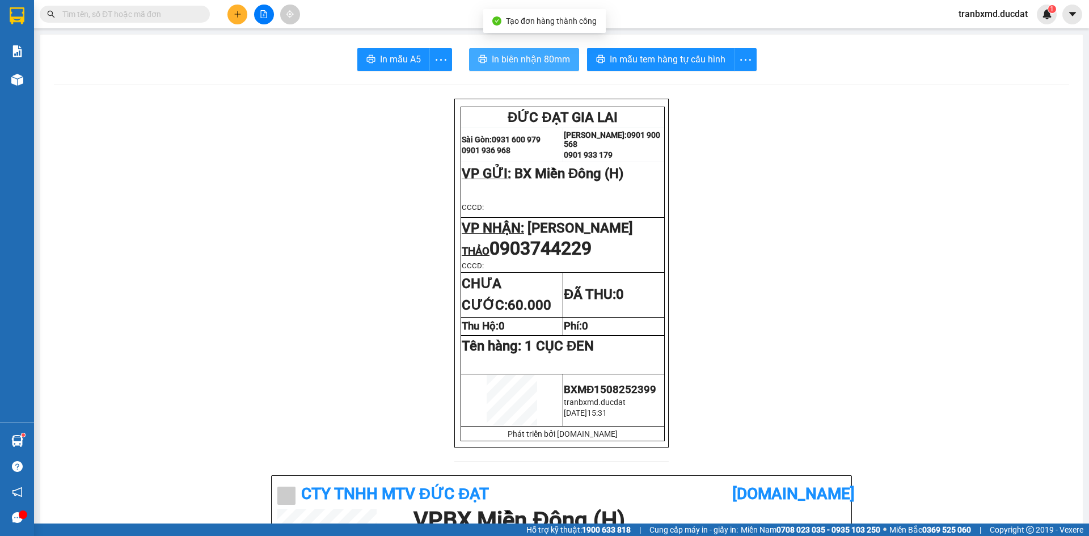
click at [531, 56] on span "In biên nhận 80mm" at bounding box center [531, 59] width 78 height 14
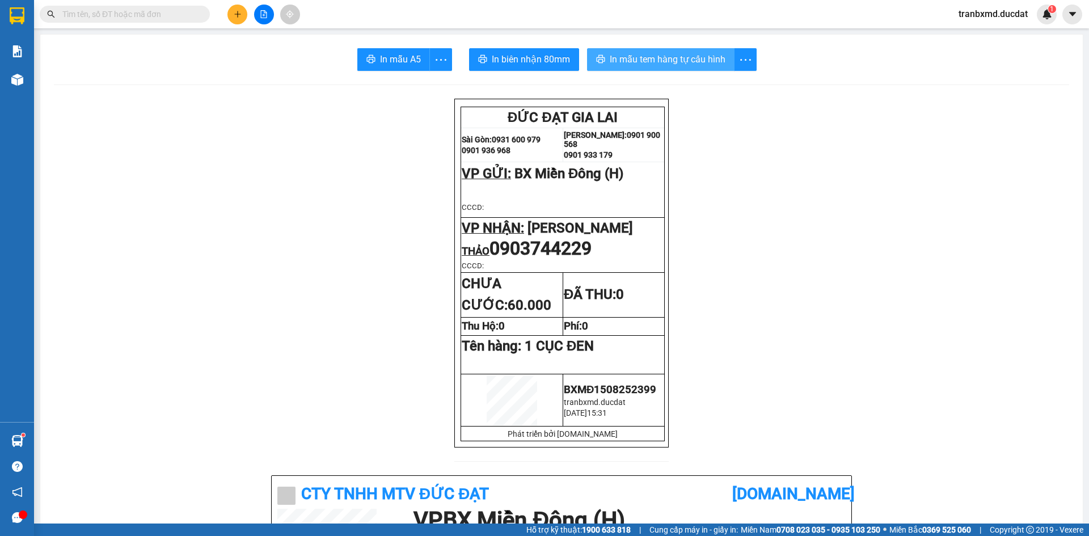
click at [640, 62] on span "In mẫu tem hàng tự cấu hình" at bounding box center [668, 59] width 116 height 14
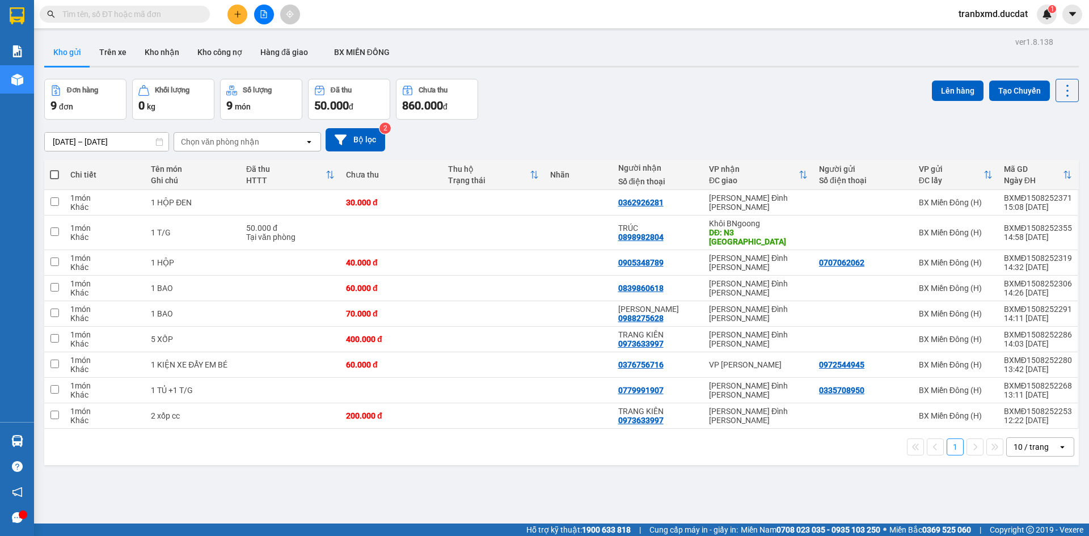
click at [150, 7] on span at bounding box center [125, 14] width 170 height 17
click at [150, 20] on input "text" at bounding box center [129, 14] width 134 height 12
paste input "0362926281"
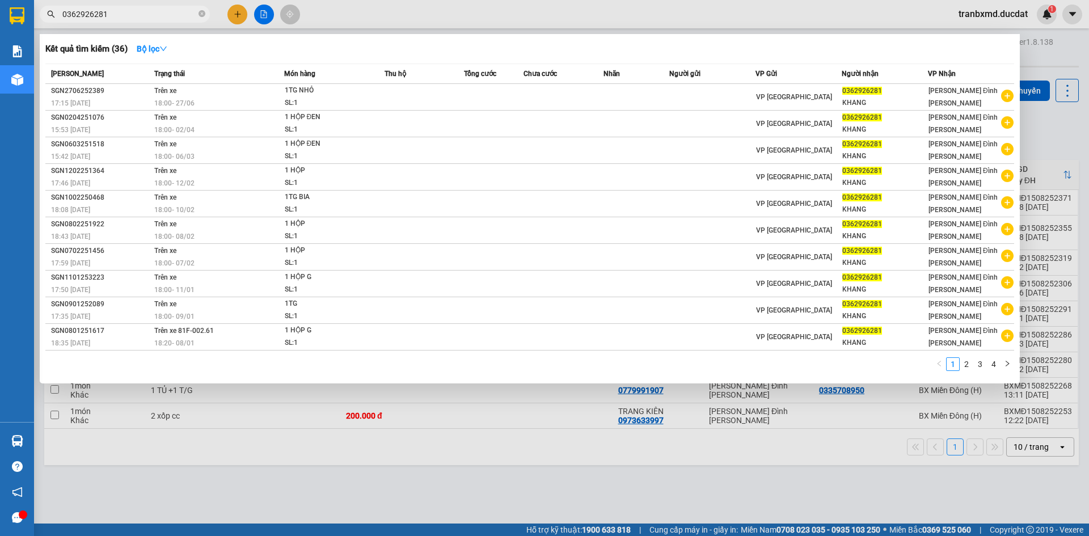
type input "0362926281"
